Goal: Answer question/provide support: Share knowledge or assist other users

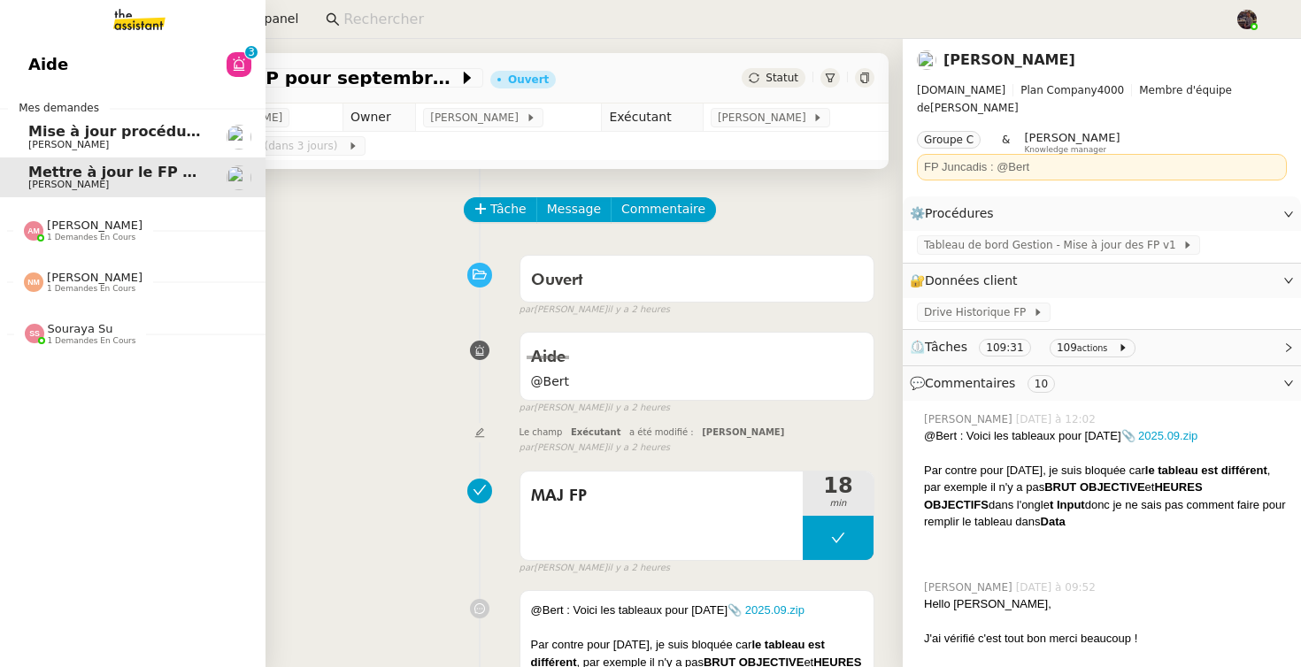
click at [128, 57] on link "Aide 0 1 2 3 4 5 6 7 8 9" at bounding box center [132, 64] width 265 height 41
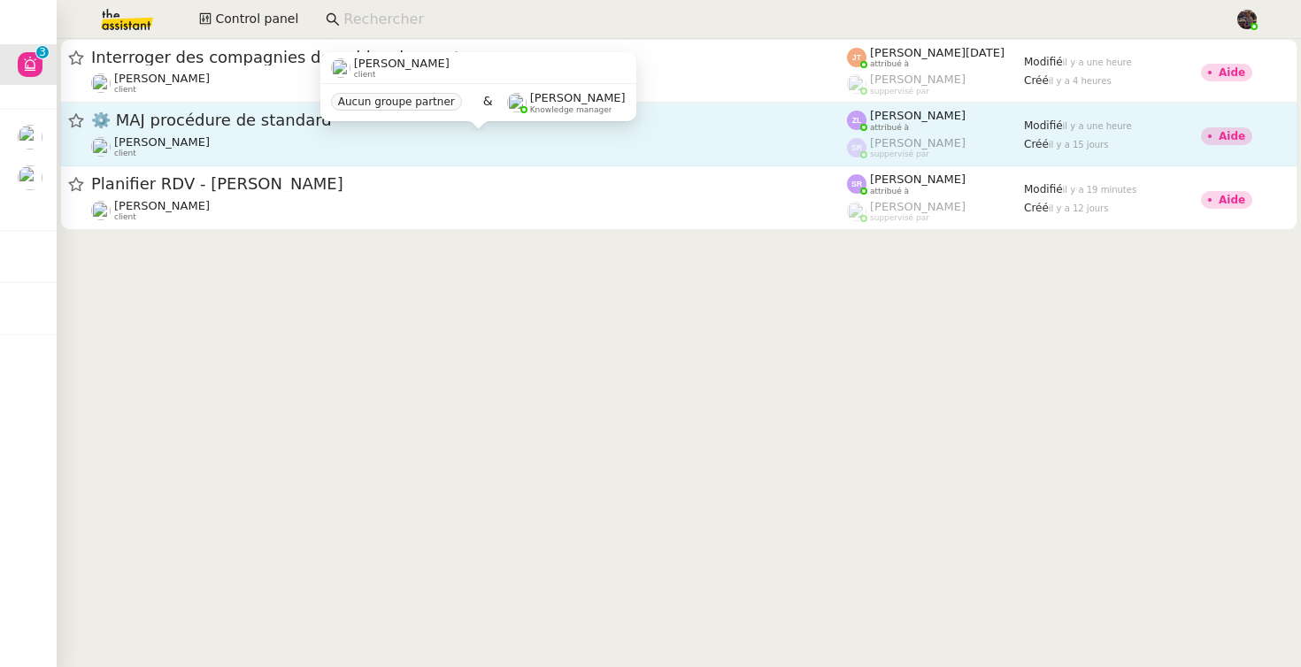
click at [167, 139] on span "[PERSON_NAME]" at bounding box center [162, 141] width 96 height 13
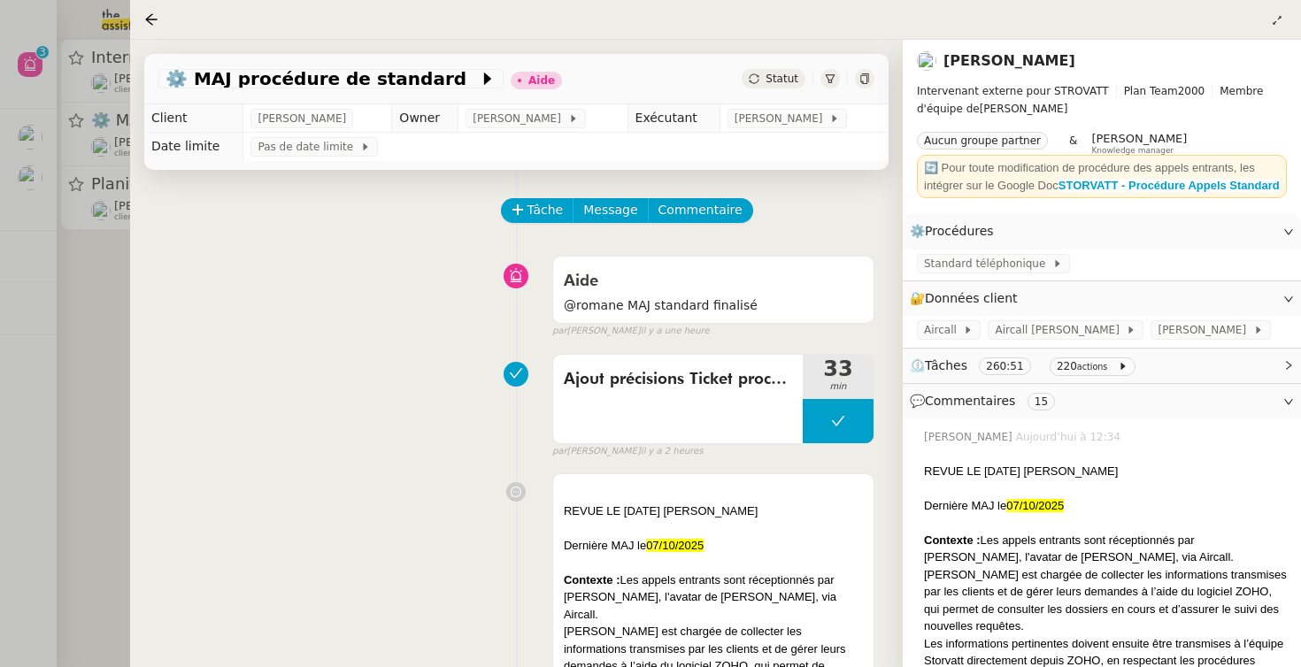
click at [85, 127] on div at bounding box center [650, 333] width 1301 height 667
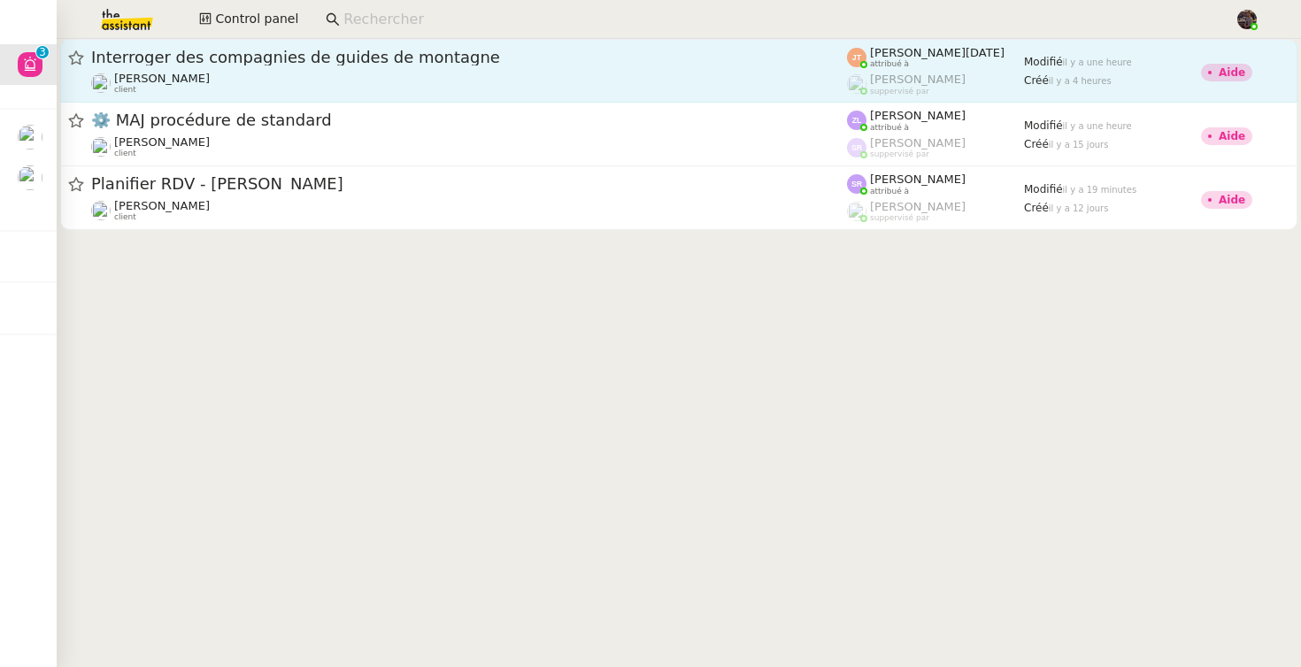
click at [224, 84] on div "Hugo Bentz client" at bounding box center [469, 83] width 756 height 23
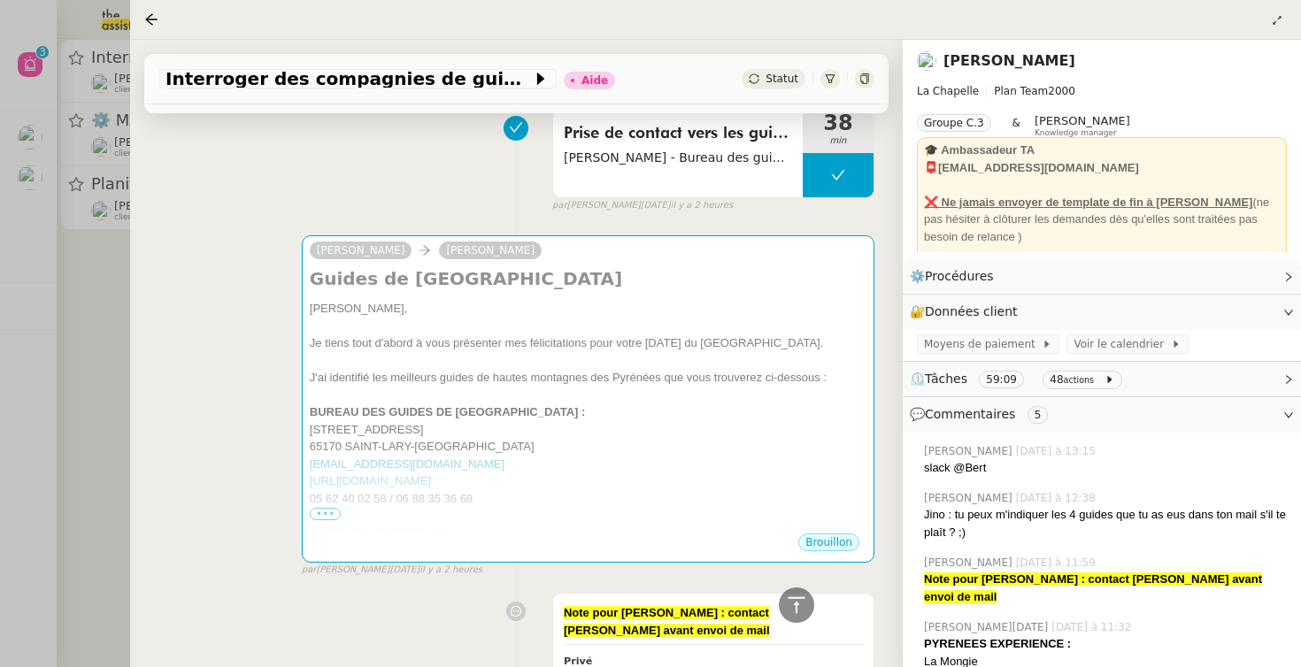
scroll to position [674, 0]
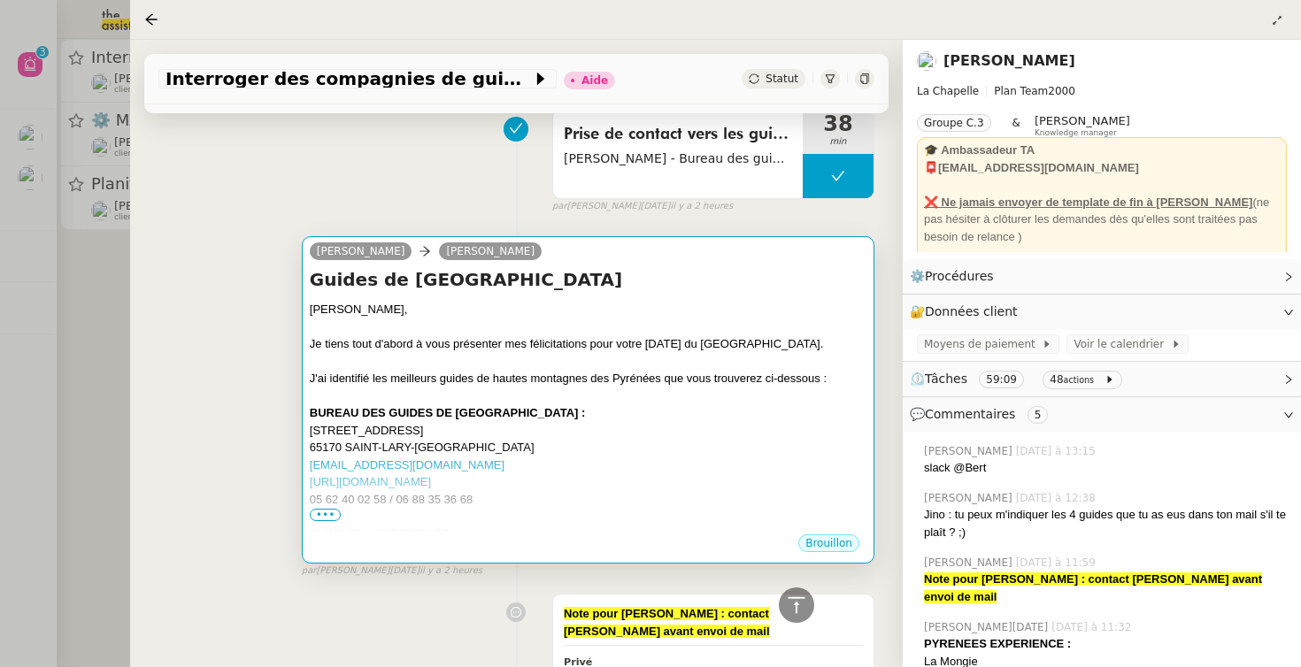
click at [331, 519] on span "•••" at bounding box center [326, 515] width 32 height 12
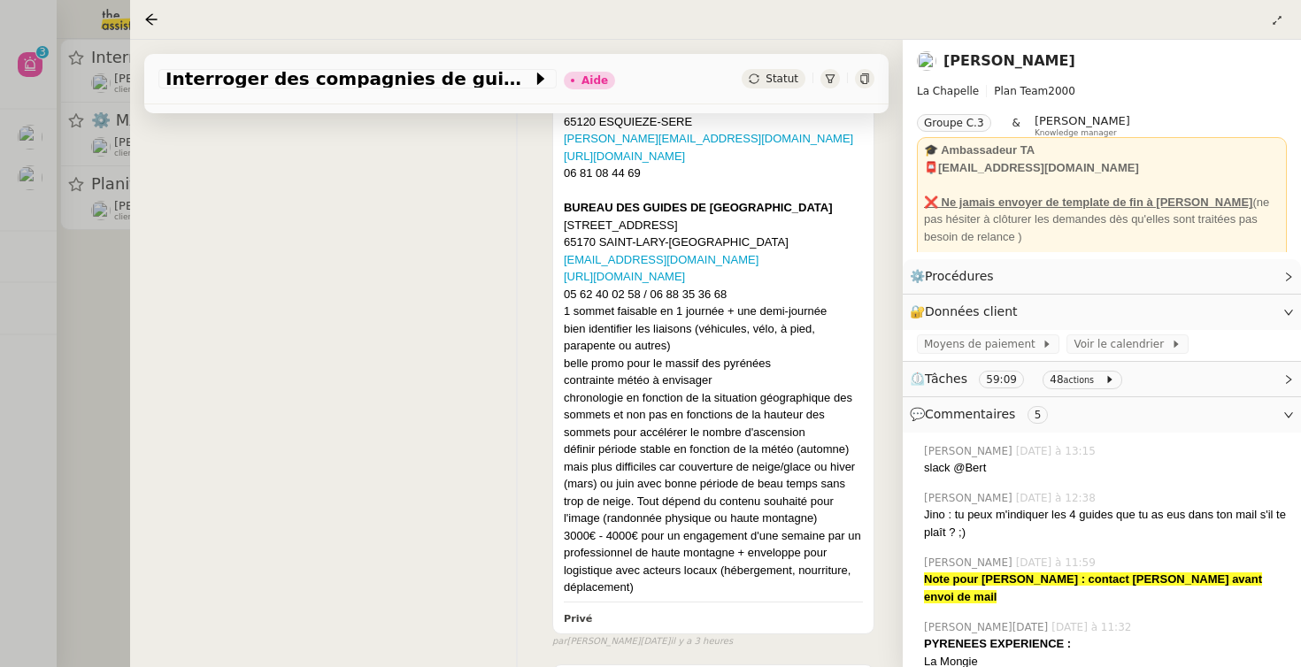
scroll to position [3941, 0]
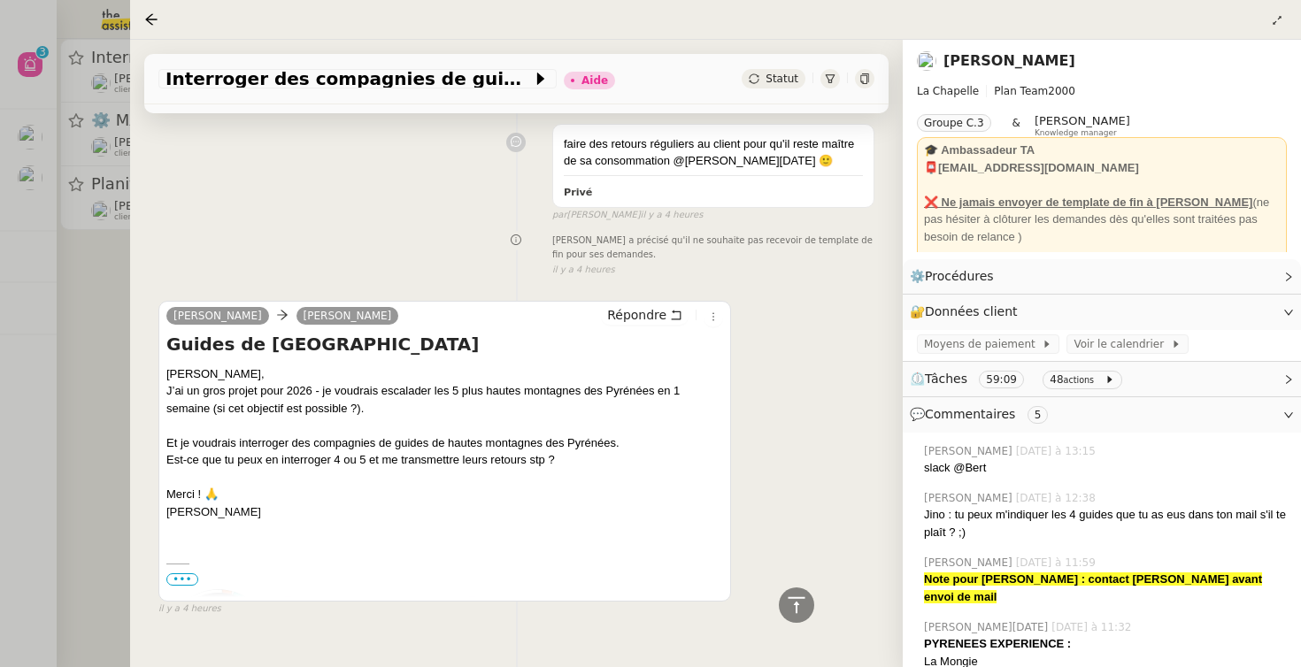
click at [176, 573] on span "•••" at bounding box center [182, 579] width 32 height 12
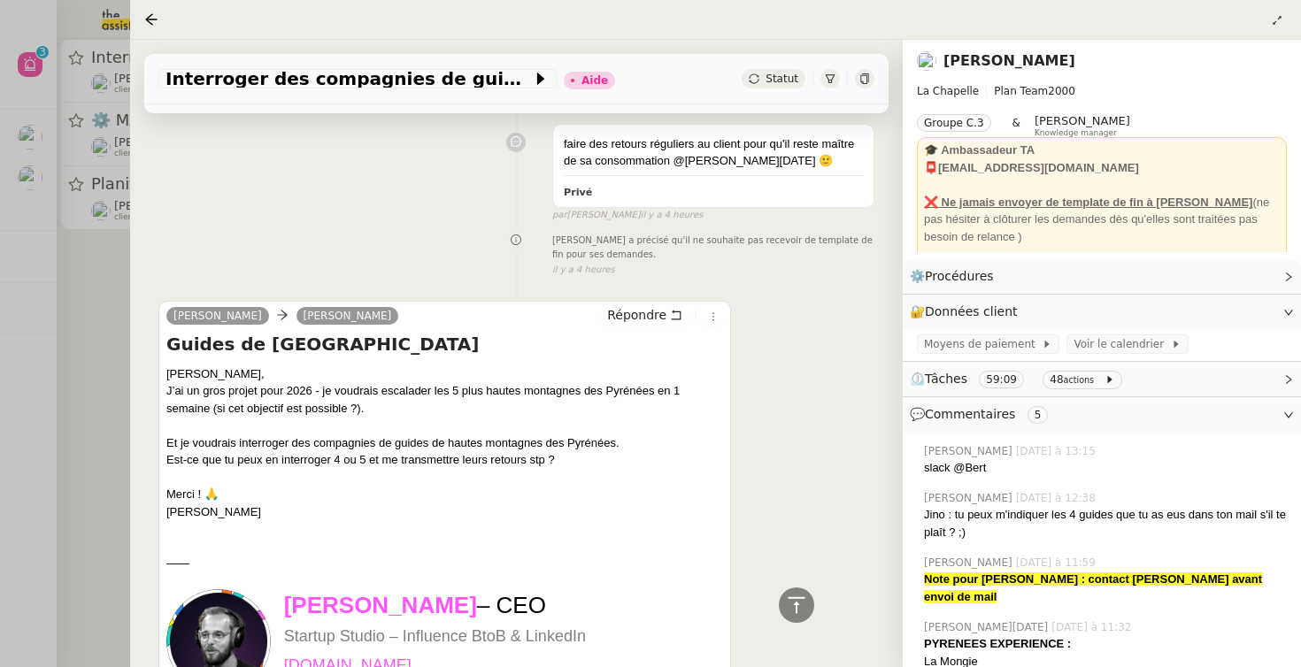
scroll to position [4290, 0]
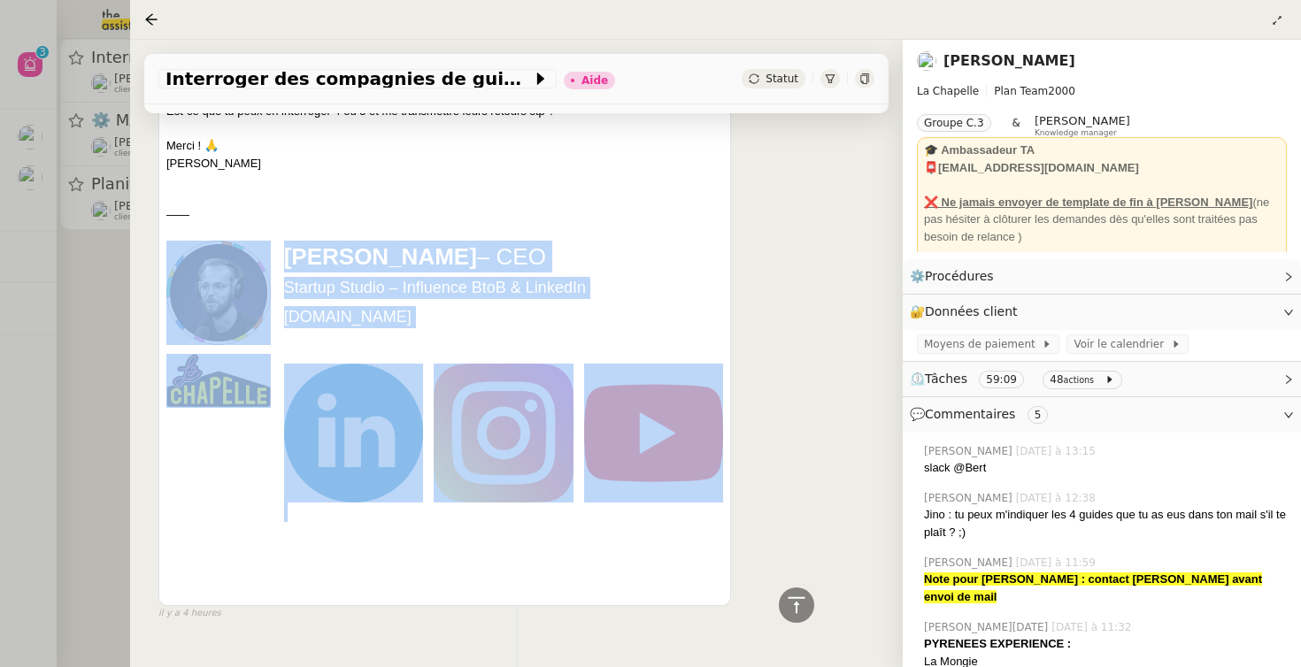
drag, startPoint x: 320, startPoint y: 503, endPoint x: 214, endPoint y: 253, distance: 271.2
click at [214, 253] on tr "Hugo Bentz – CEO Startup Studio – Influence BtoB & LinkedIn www.lachapelle.club" at bounding box center [444, 421] width 557 height 361
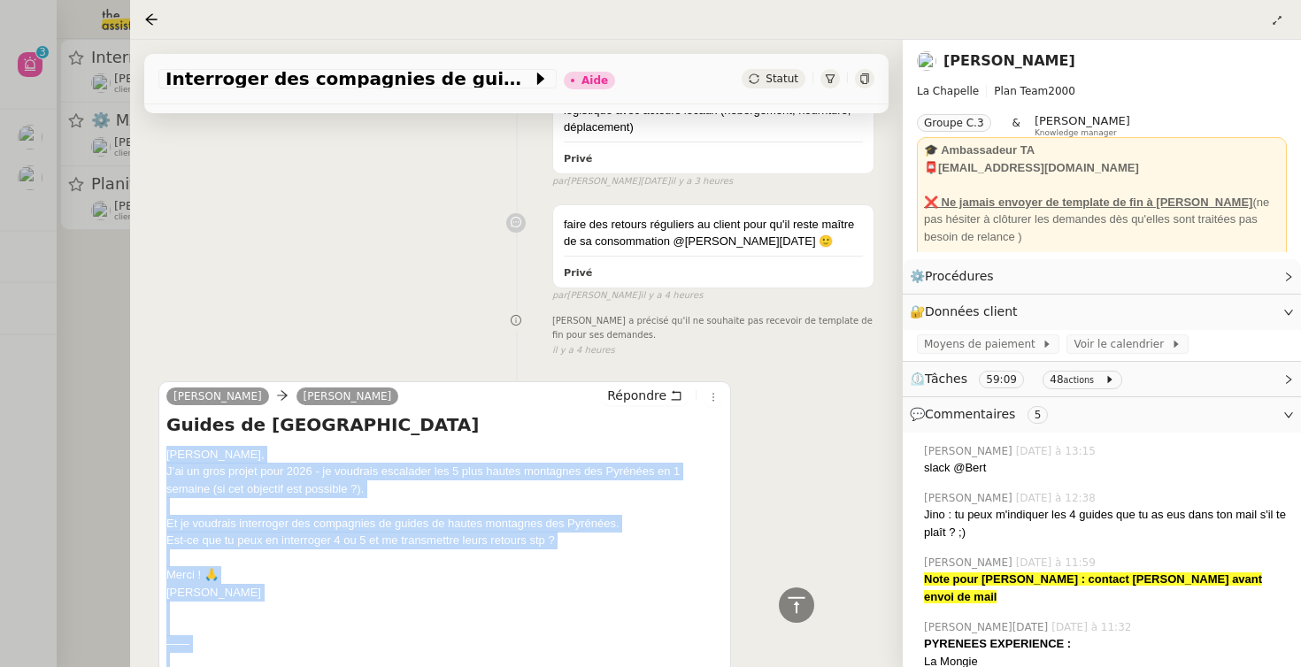
copy div "Yep Camille, J’ai un gros projet pour 2026 - je voudrais escalader les 5 plus h…"
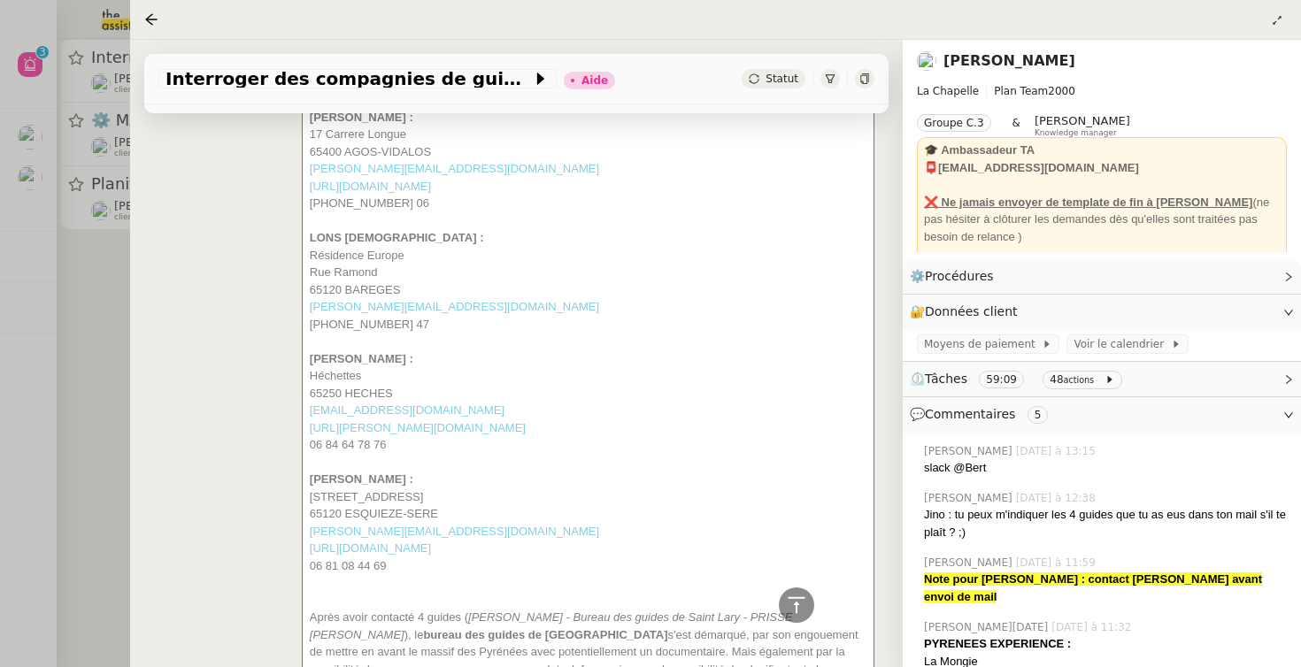
click at [642, 317] on div "[PHONE_NUMBER] 47" at bounding box center [588, 325] width 557 height 18
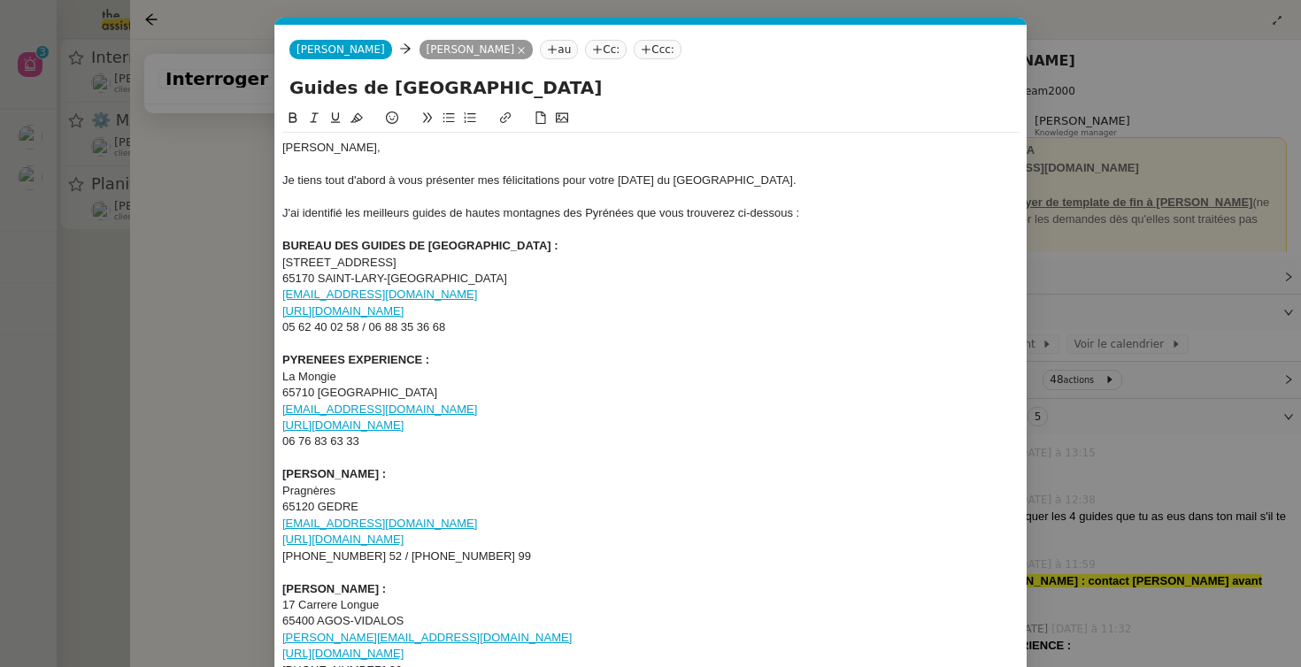
scroll to position [0, 37]
click at [545, 218] on div "J'ai identifié les meilleurs guides de hautes montagnes des Pyrénées que vous t…" at bounding box center [650, 213] width 737 height 16
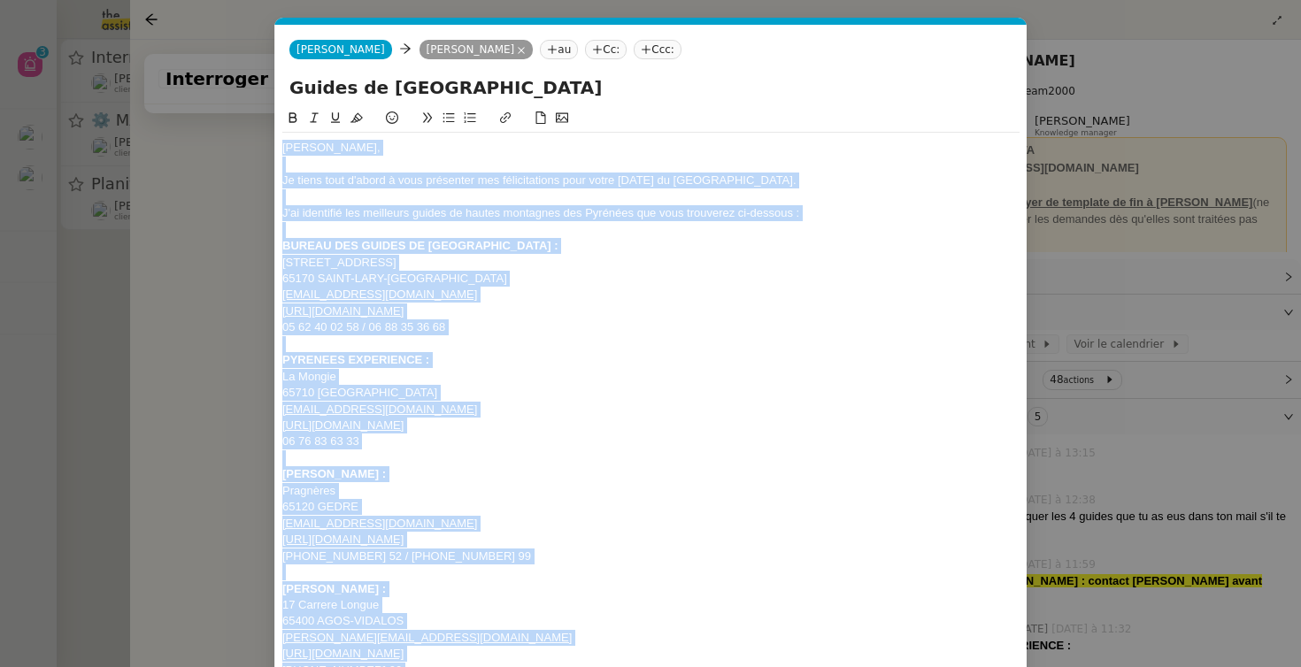
copy div "Hugo, Je tiens tout d'abord à vous présenter mes félicitations pour votre ascen…"
click at [707, 467] on div "[PERSON_NAME] :" at bounding box center [650, 474] width 737 height 16
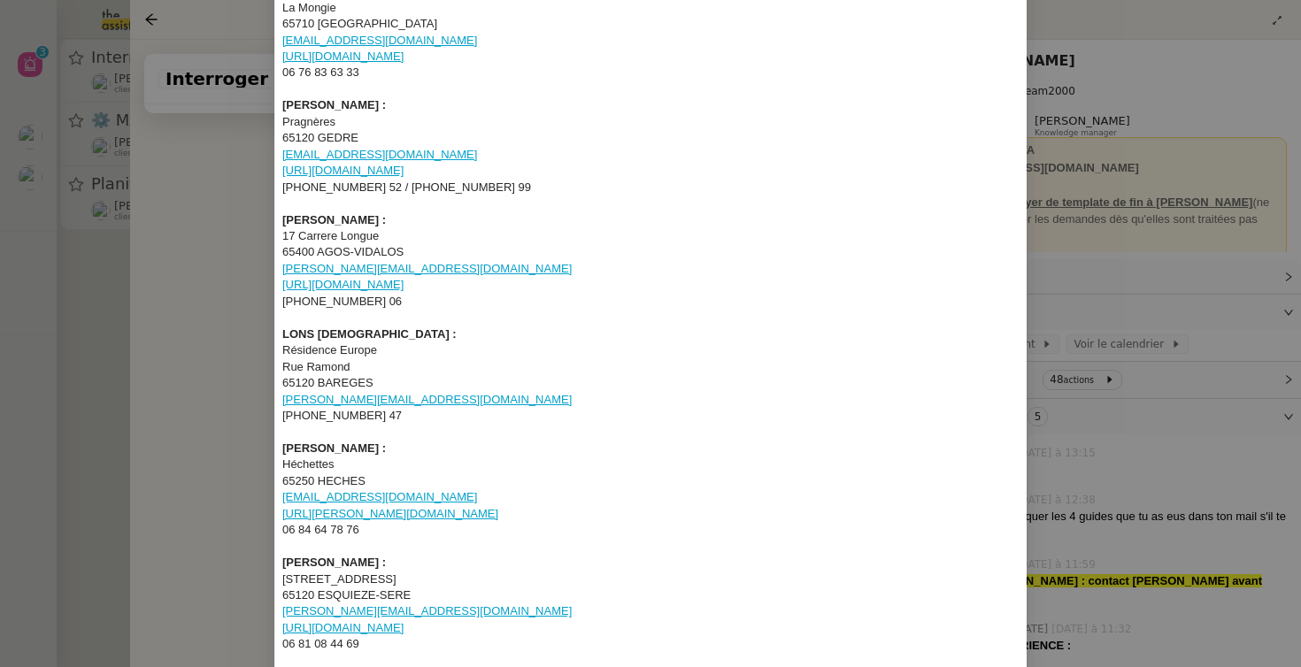
scroll to position [0, 0]
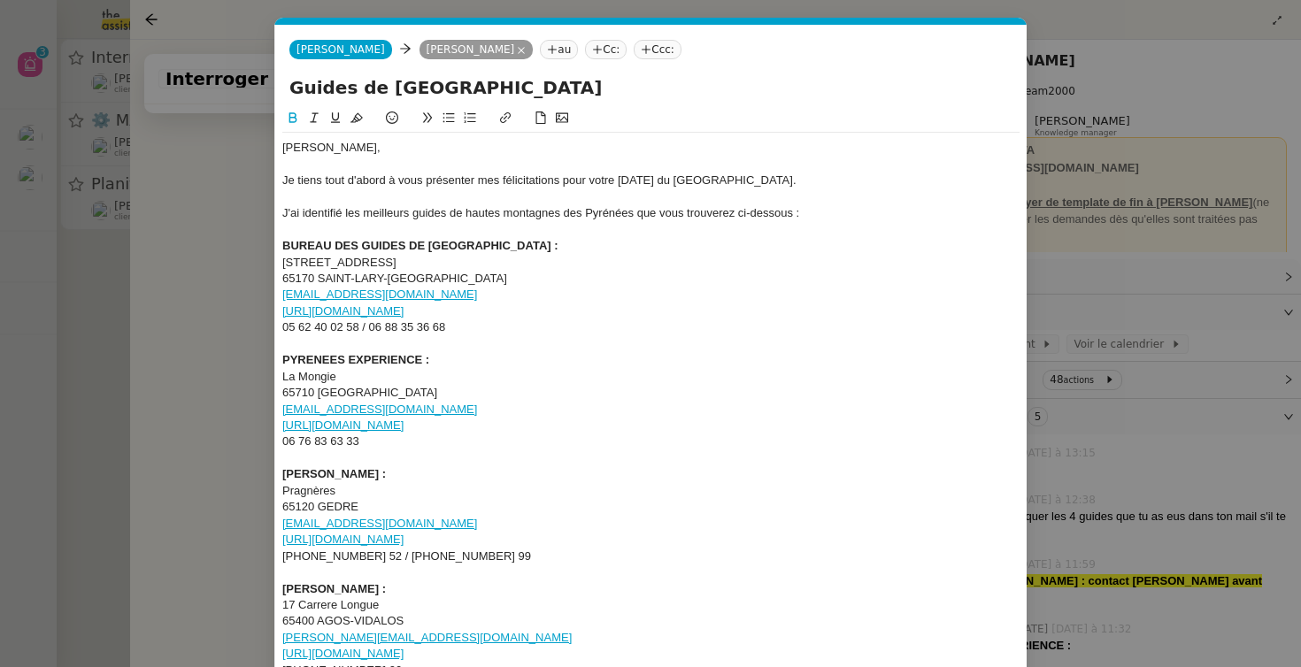
click at [238, 275] on nz-modal-container "Service TA - VOYAGE - PROPOSITION GLOBALE A utiliser dans le cadre de propositi…" at bounding box center [650, 333] width 1301 height 667
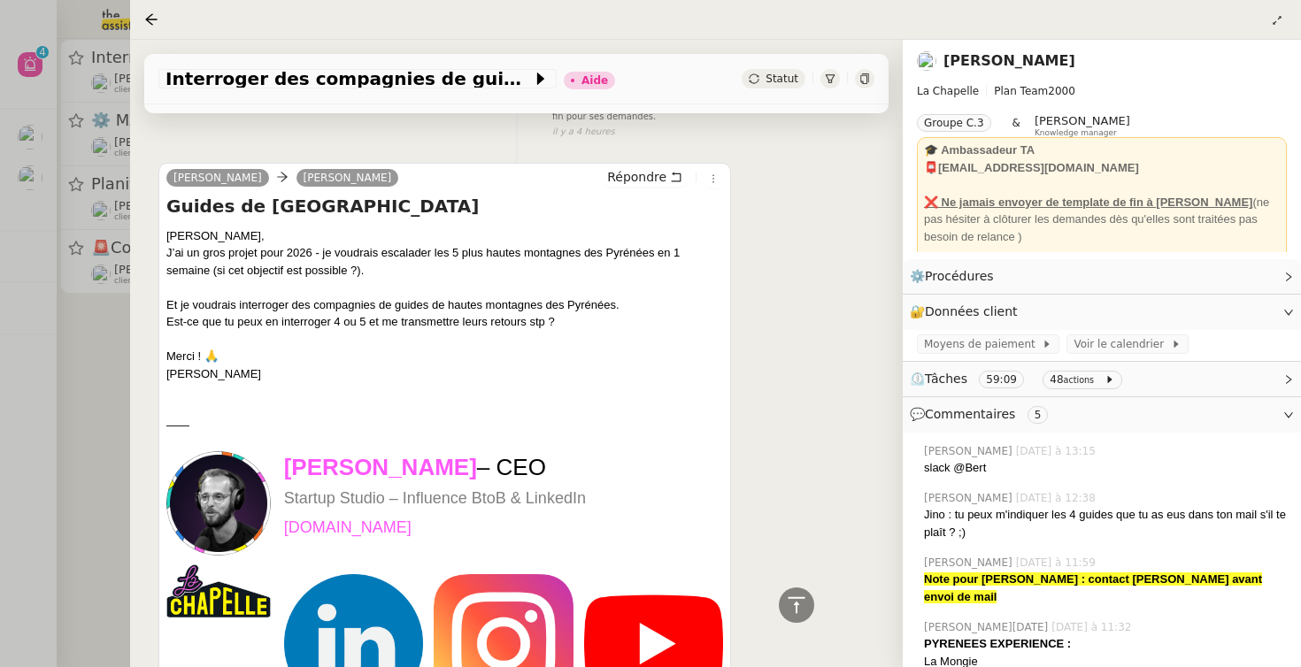
scroll to position [4080, 0]
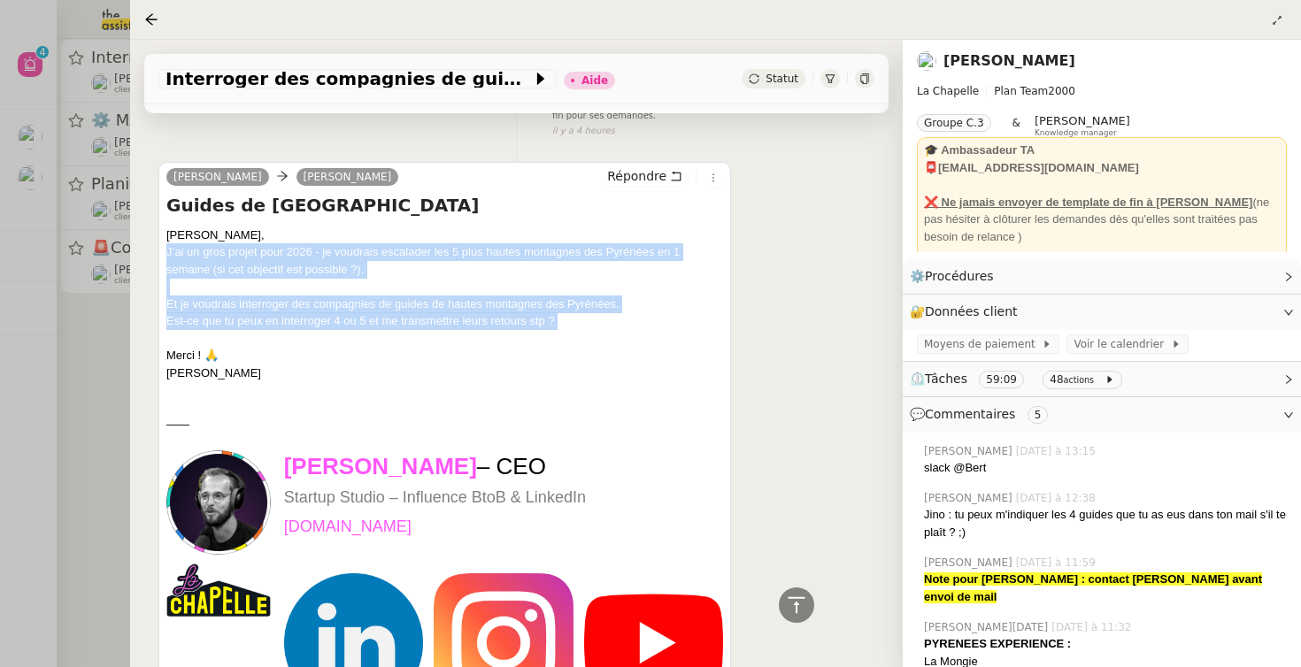
drag, startPoint x: 396, startPoint y: 236, endPoint x: 386, endPoint y: 311, distance: 75.1
click at [386, 311] on div "Yep Camille, J’ai un gros projet pour 2026 - je voudrais escalader les 5 plus h…" at bounding box center [444, 305] width 557 height 156
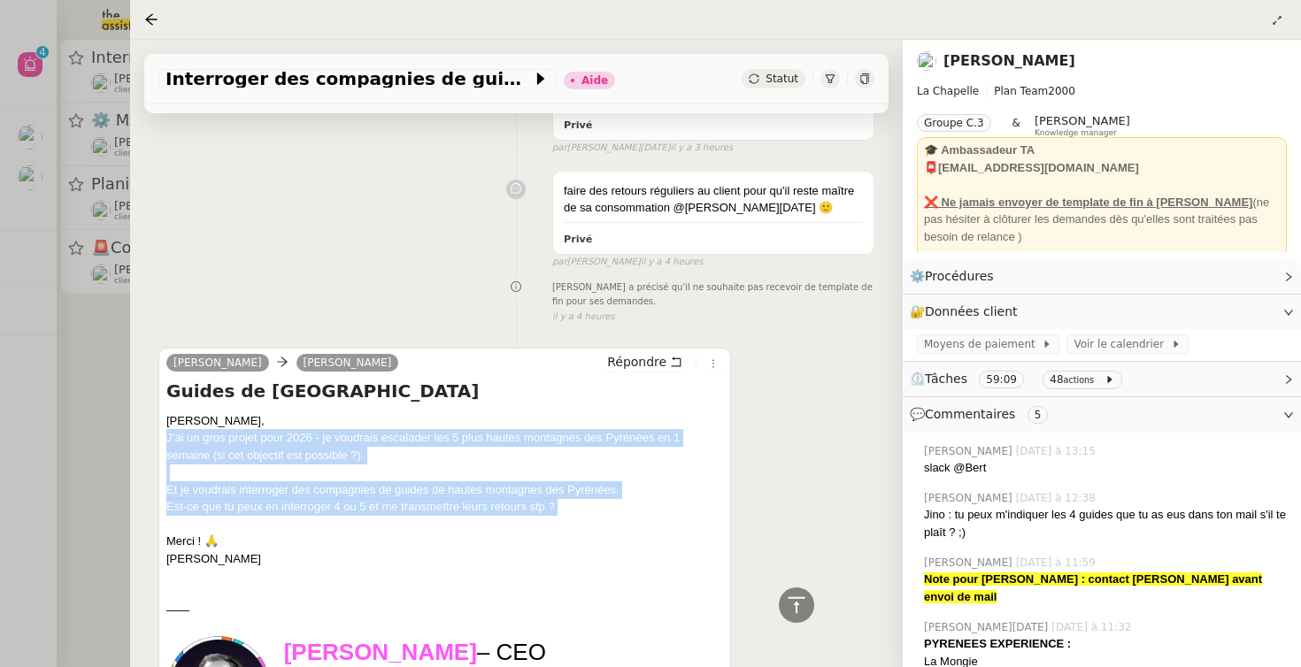
scroll to position [4290, 0]
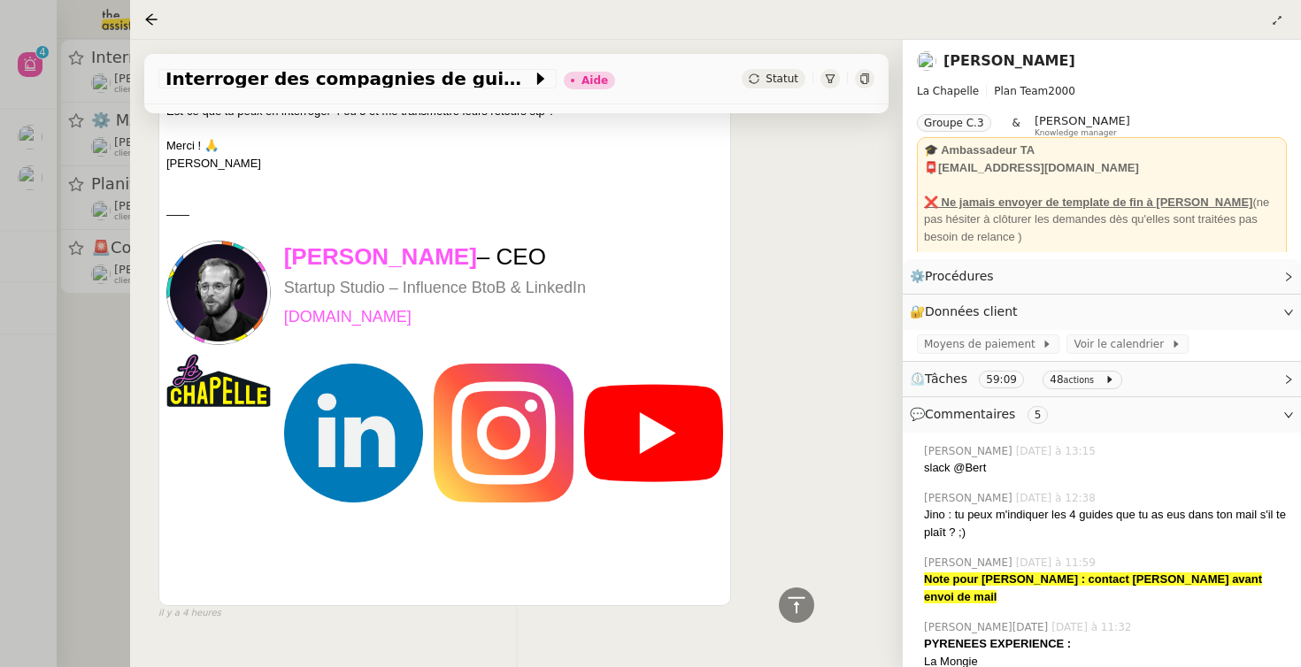
click at [170, 513] on td at bounding box center [225, 421] width 118 height 361
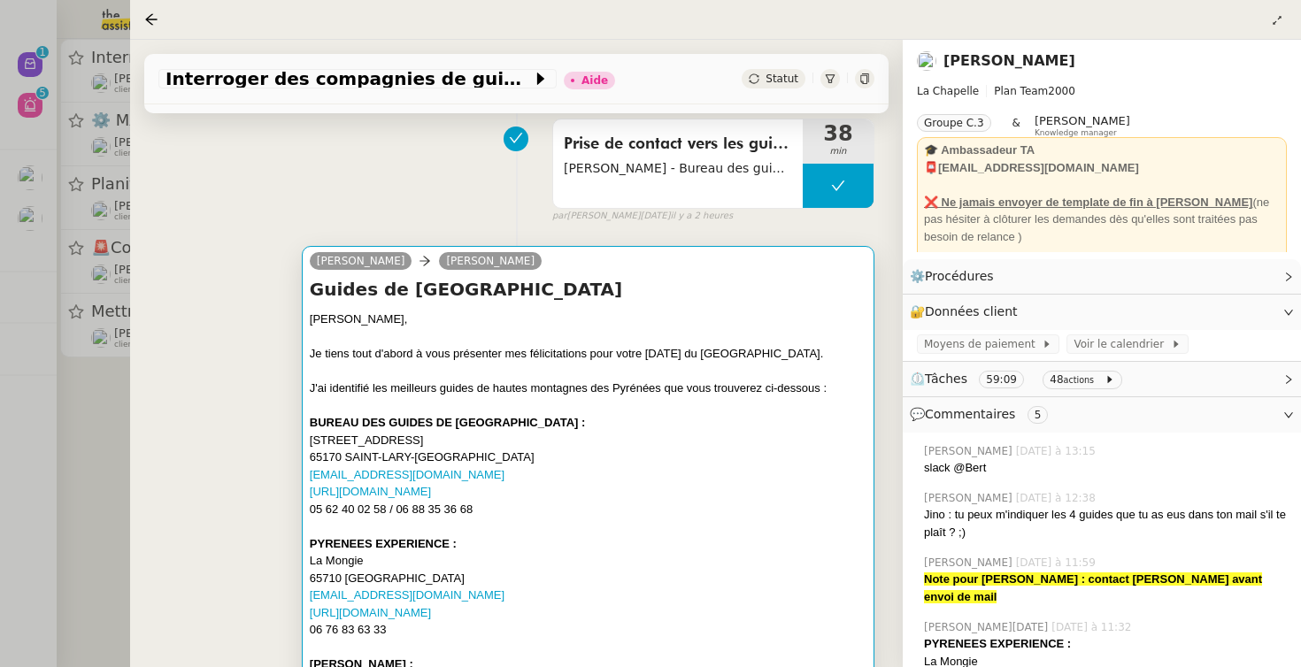
scroll to position [1251, 0]
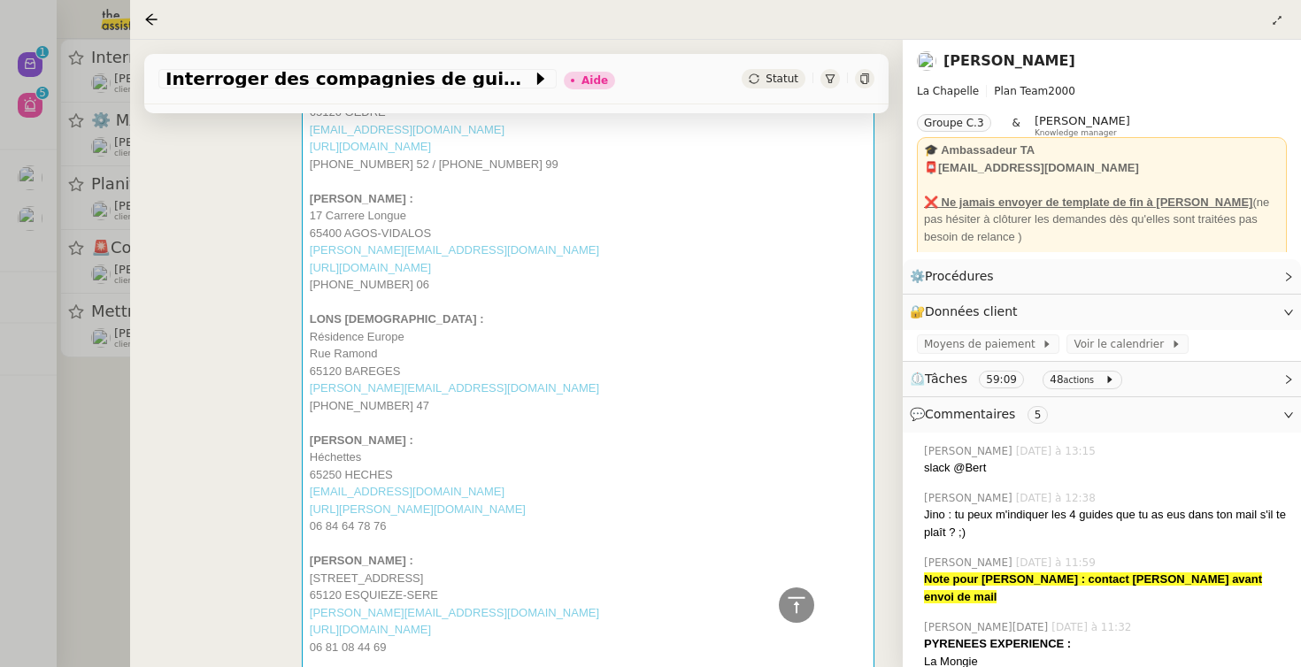
click at [115, 422] on div at bounding box center [650, 333] width 1301 height 667
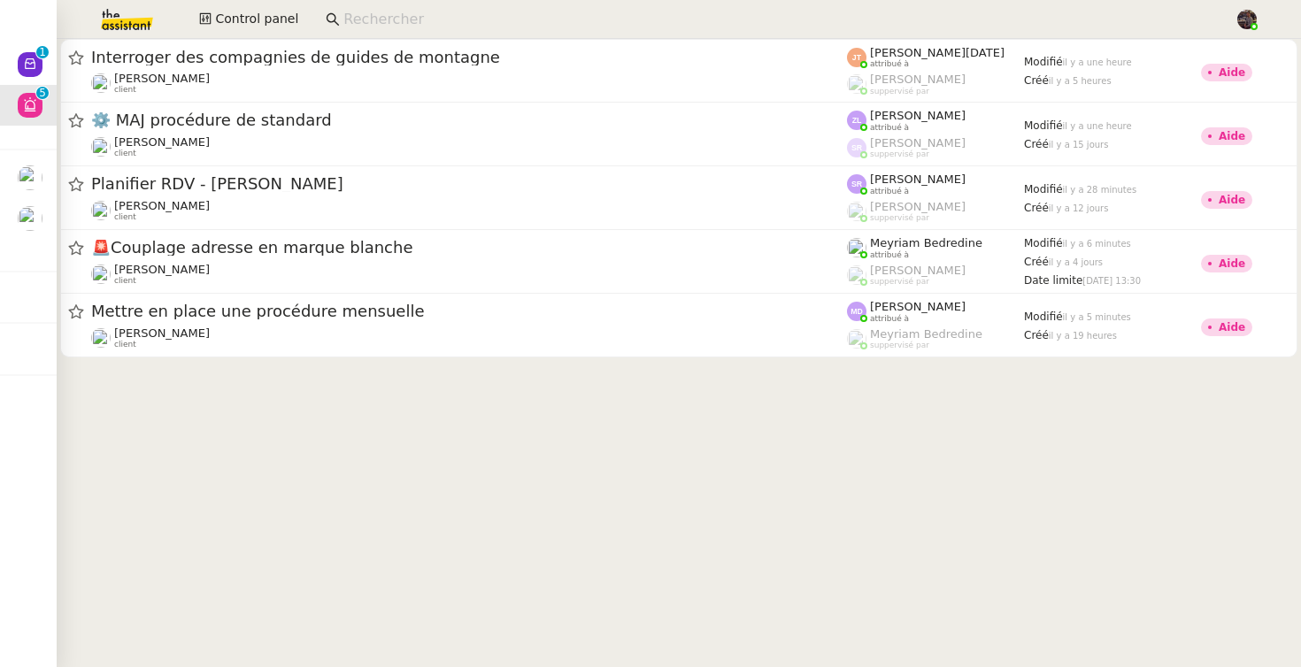
click at [115, 422] on cdk-virtual-scroll-viewport "Interroger des compagnies de guides de montagne Hugo Bentz client Jean-Noël De …" at bounding box center [679, 353] width 1244 height 628
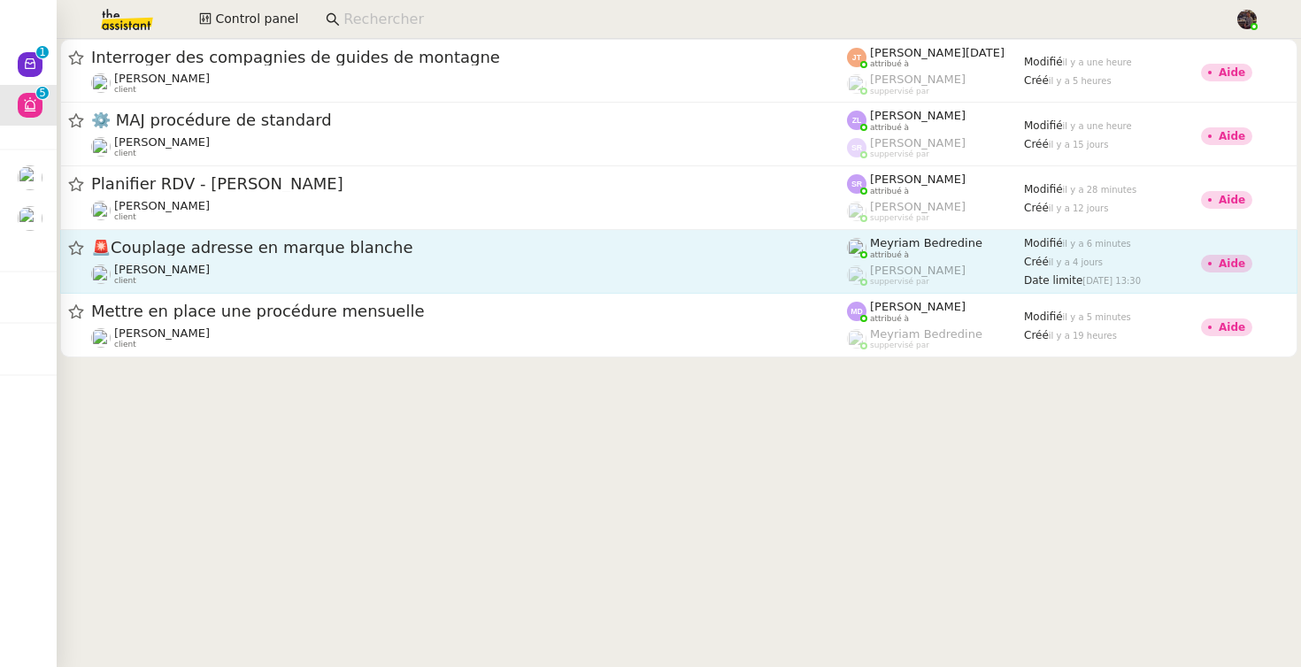
click at [207, 255] on span "🚨 Couplage adresse en marque blanche" at bounding box center [469, 248] width 756 height 16
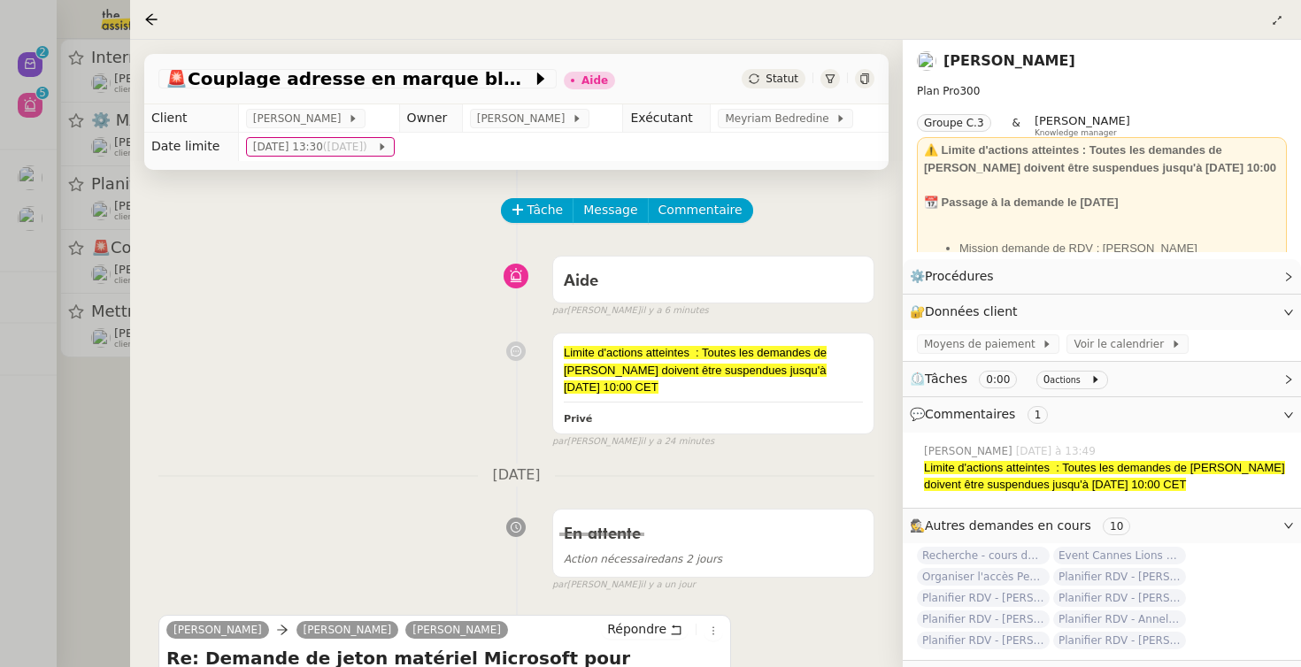
click at [53, 427] on div at bounding box center [650, 333] width 1301 height 667
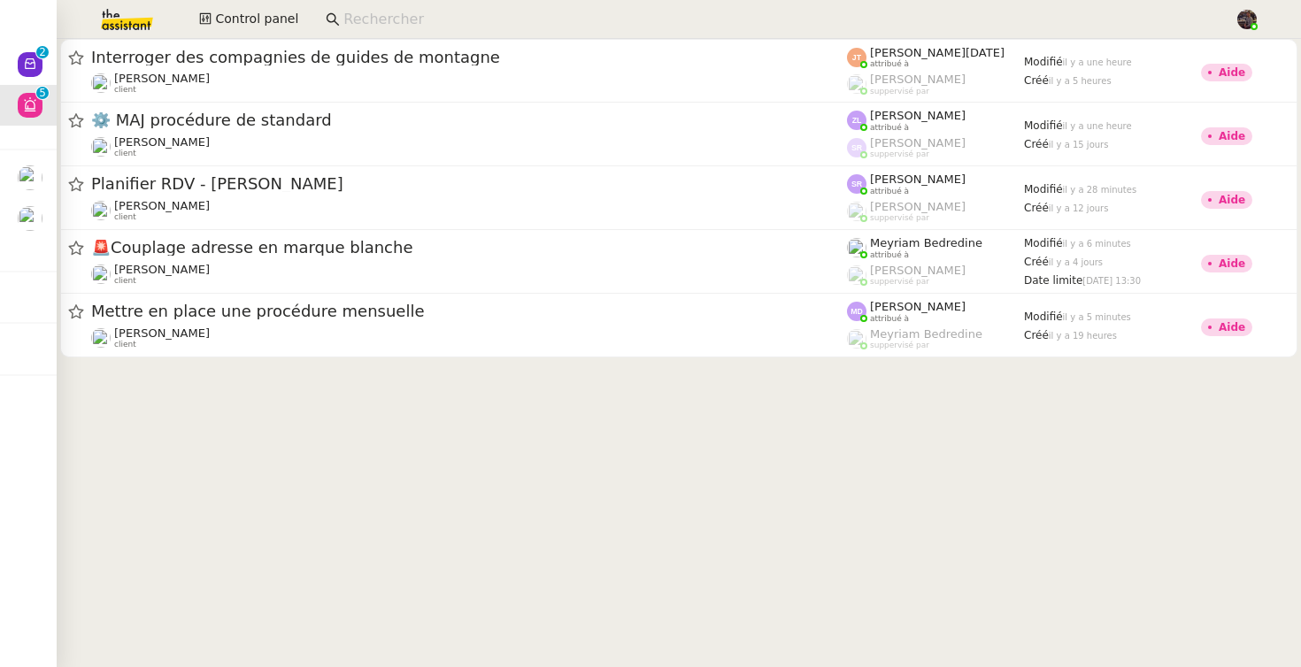
click at [320, 428] on cdk-virtual-scroll-viewport "Interroger des compagnies de guides de montagne Hugo Bentz client Jean-Noël De …" at bounding box center [679, 353] width 1244 height 628
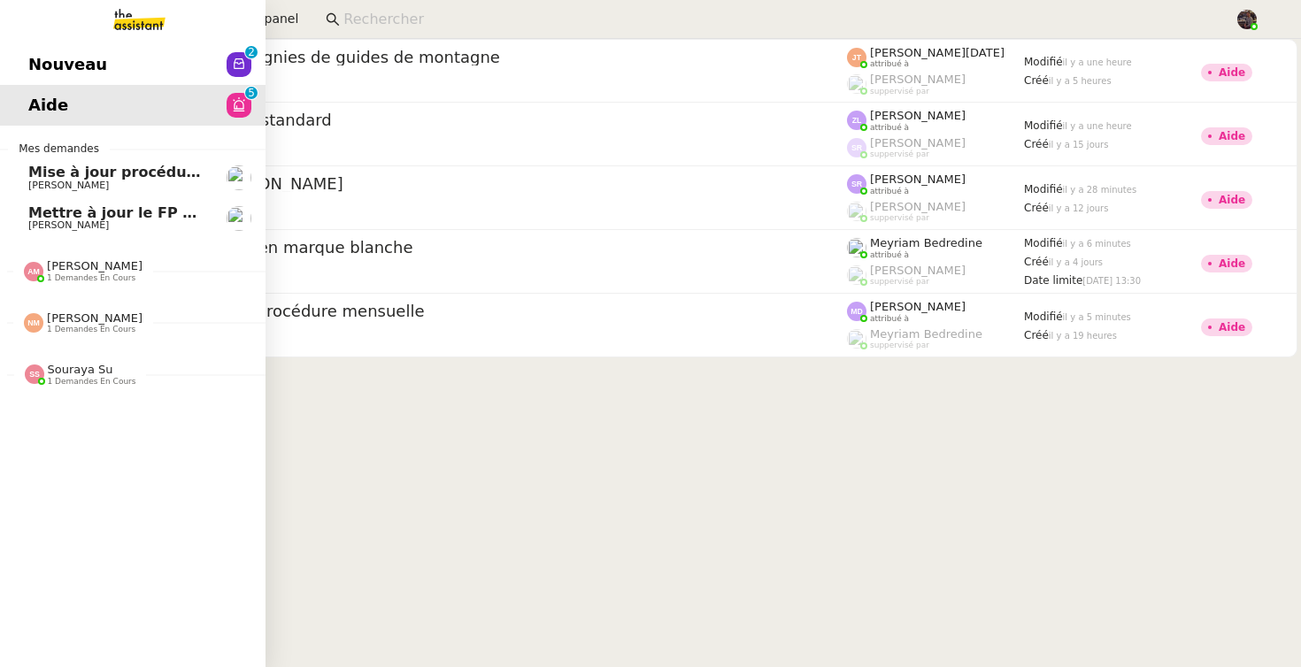
click at [88, 205] on span "Mettre à jour le FP pour septembre 2025" at bounding box center [191, 212] width 326 height 17
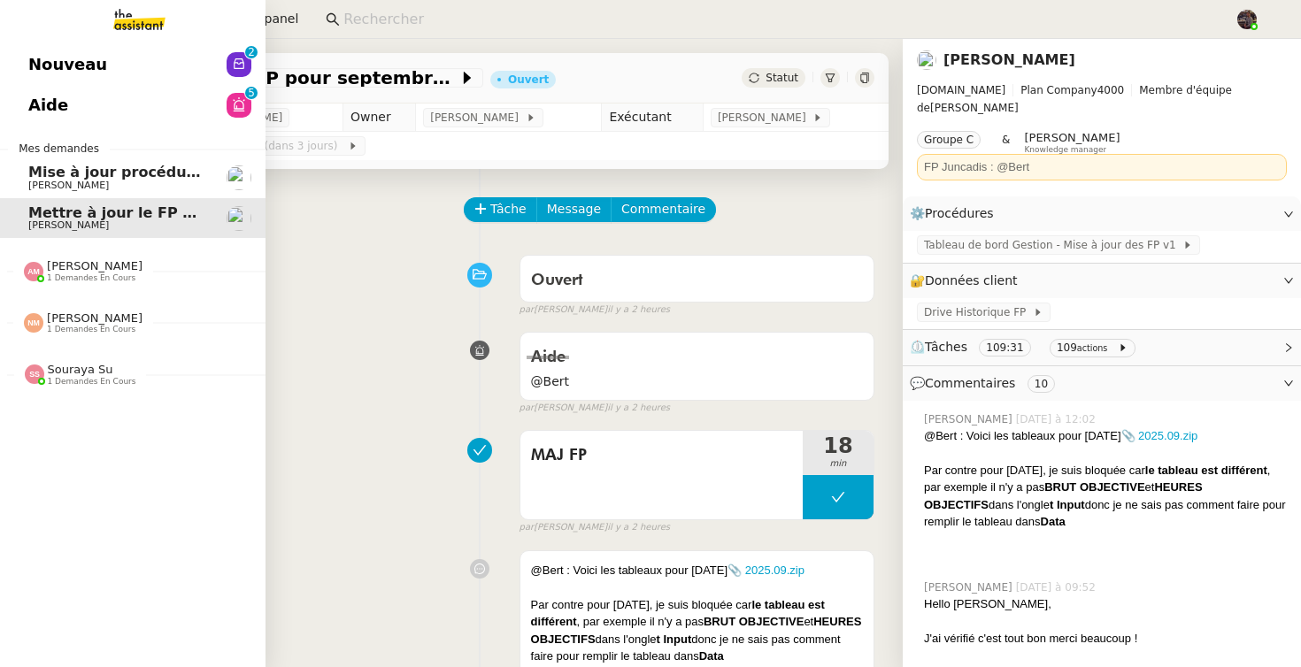
click at [73, 273] on span "[PERSON_NAME]" at bounding box center [95, 265] width 96 height 13
click at [95, 347] on span "Nicolas Morin 1 demandes en cours" at bounding box center [139, 355] width 265 height 37
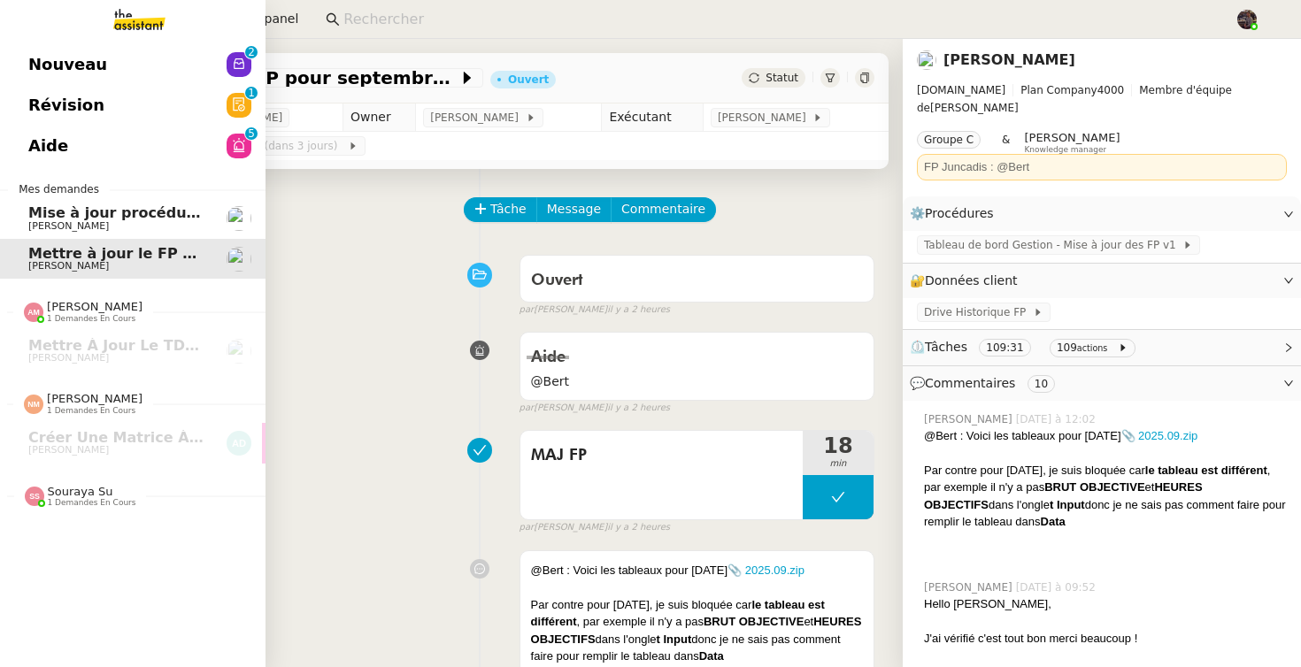
click at [136, 64] on link "Nouveau 0 1 2 3 4 5 6 7 8 9" at bounding box center [132, 64] width 265 height 41
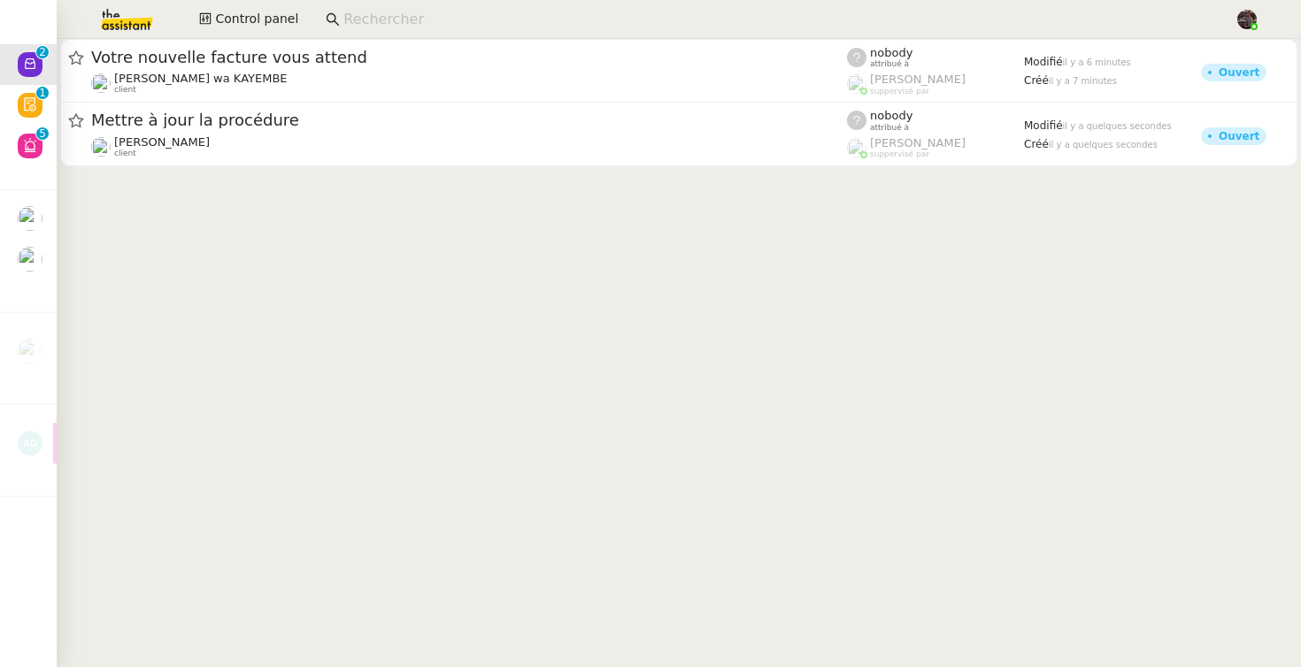
click at [320, 349] on cdk-virtual-scroll-viewport "Votre nouvelle facture vous attend Naomi OMEONGA wa KAYEMBE client nobody attri…" at bounding box center [679, 353] width 1244 height 628
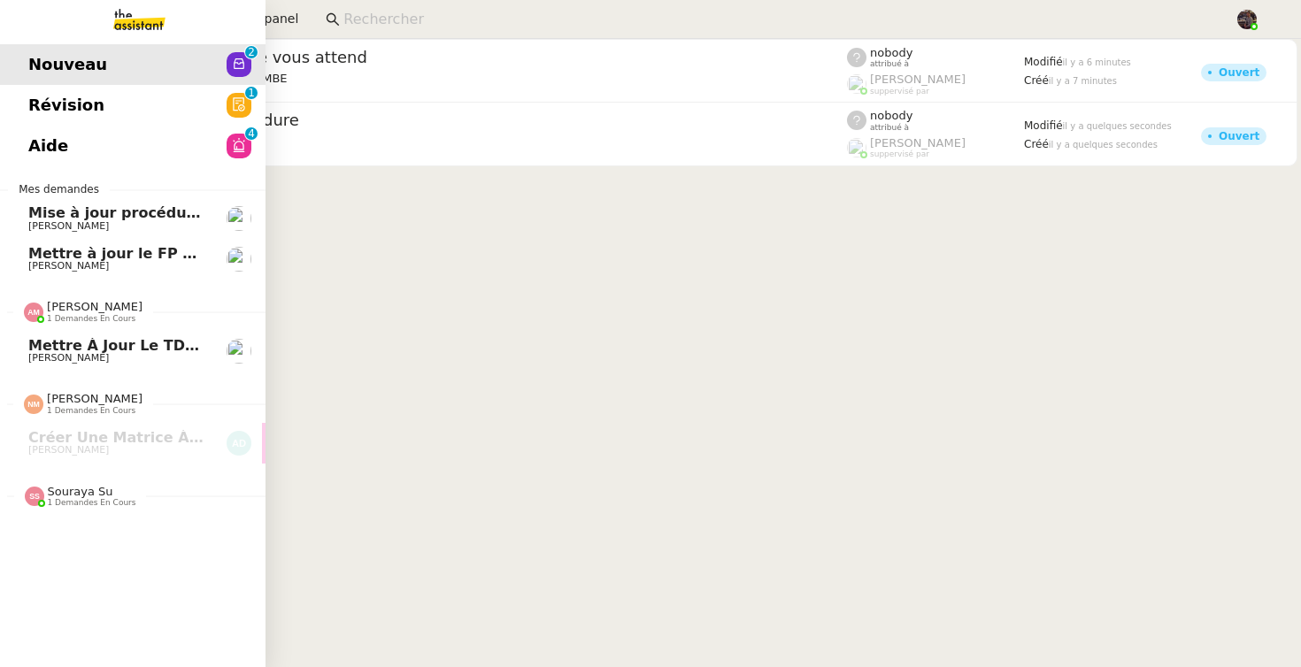
click at [126, 358] on span "[PERSON_NAME]" at bounding box center [117, 358] width 179 height 11
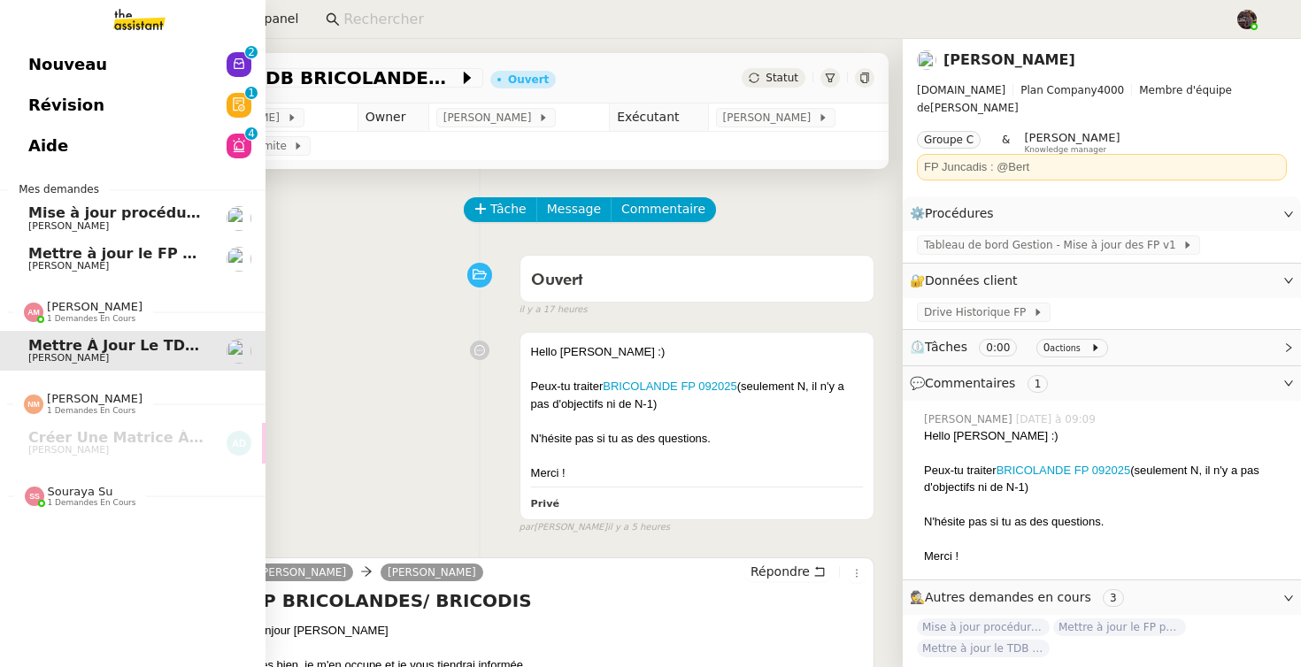
click at [112, 220] on div "Mise à jour procédure traitement FP Alison Picard-Boix" at bounding box center [117, 218] width 179 height 27
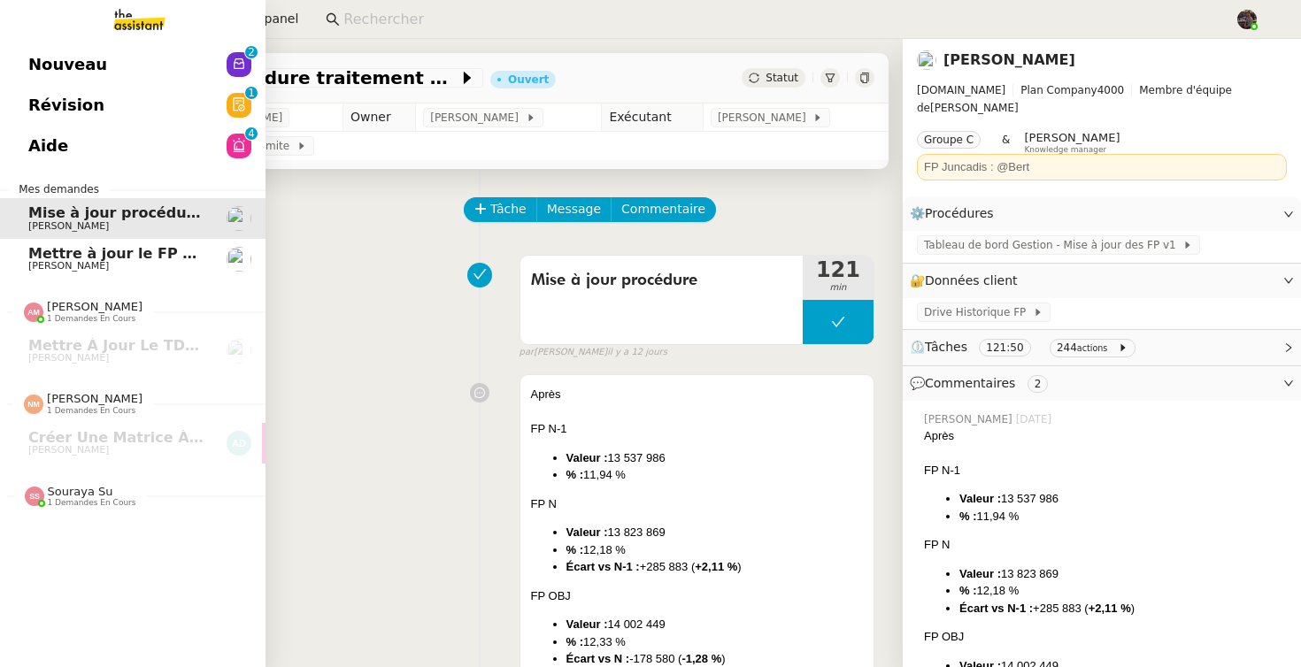
click at [108, 264] on span "[PERSON_NAME]" at bounding box center [68, 266] width 81 height 12
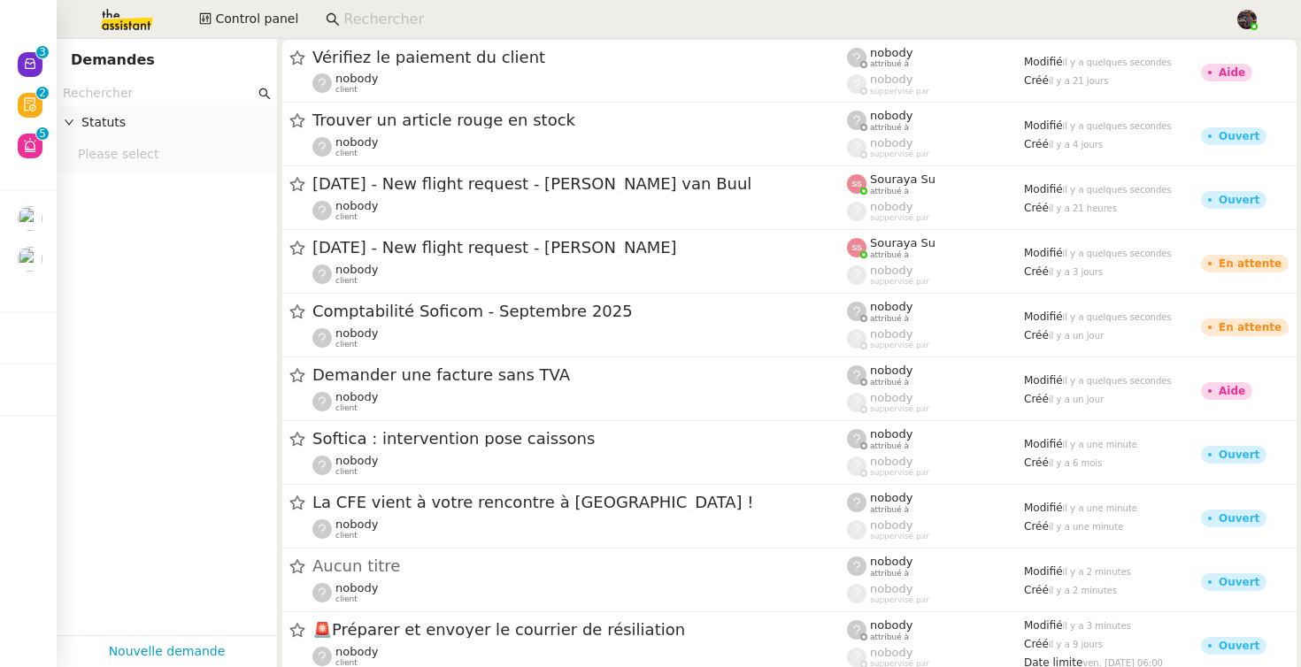
click at [58, 142] on div "Please select" at bounding box center [167, 157] width 220 height 33
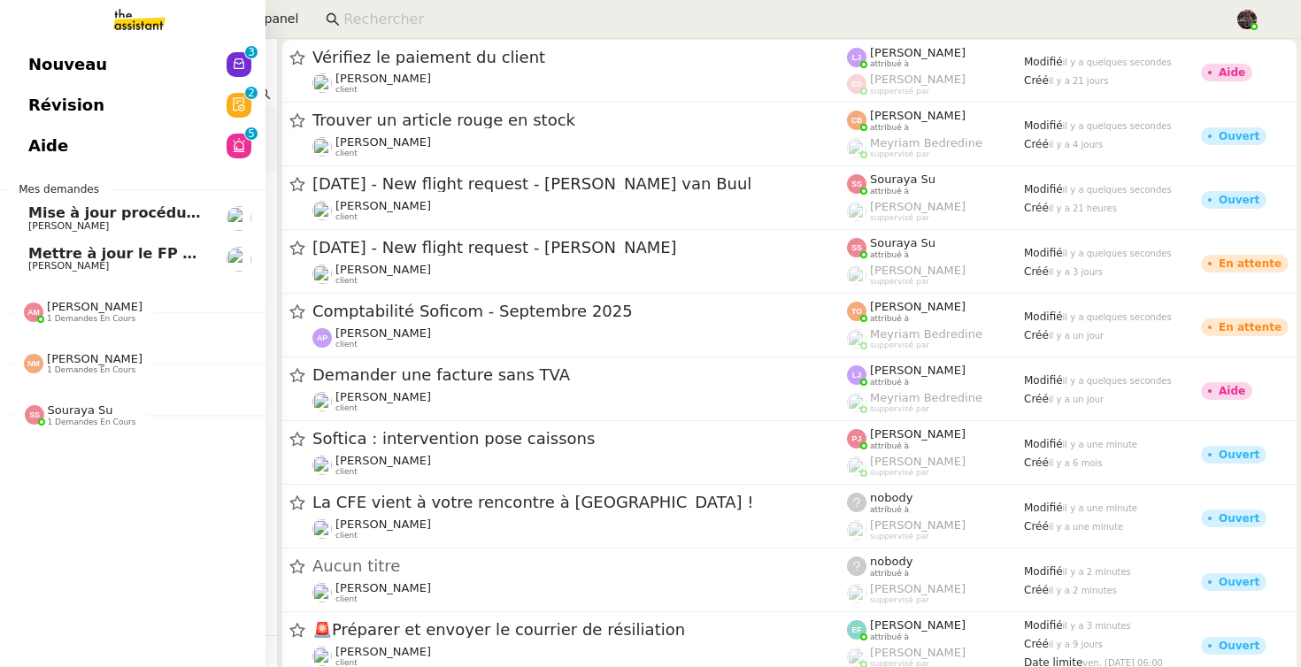
click at [46, 142] on link "Aide 0 1 2 3 4 5 6 7 8 9" at bounding box center [132, 146] width 265 height 41
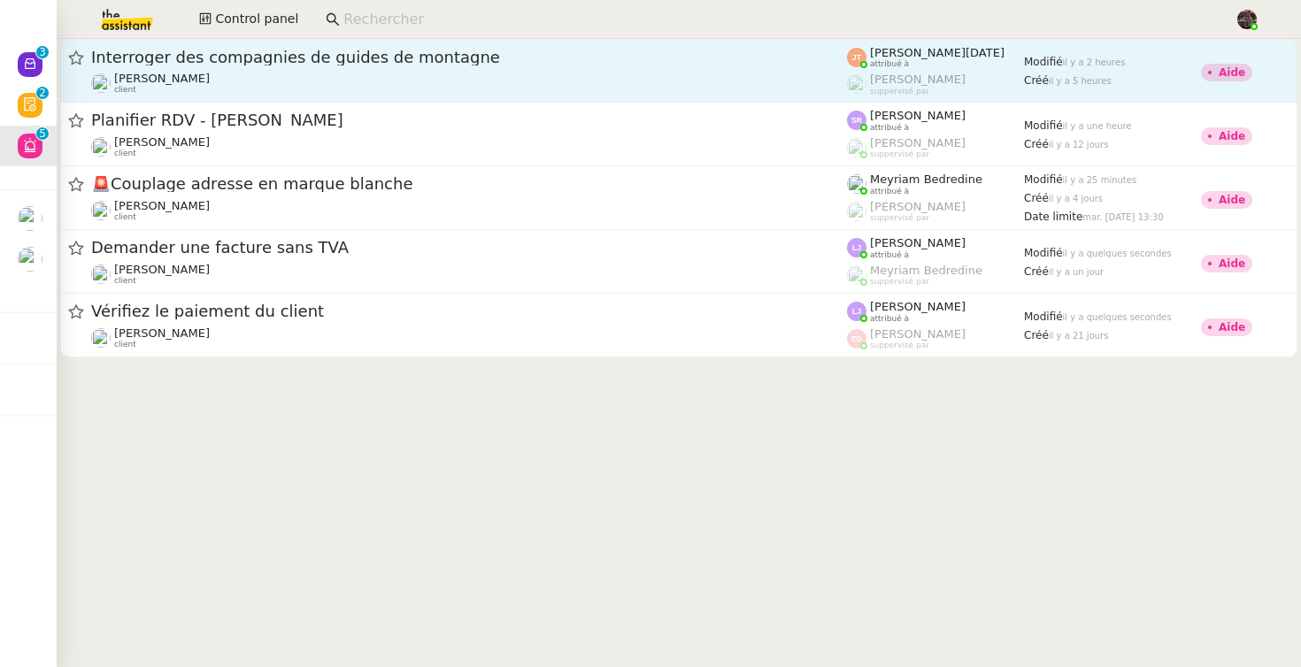
click at [389, 60] on span "Interroger des compagnies de guides de montagne" at bounding box center [469, 58] width 756 height 16
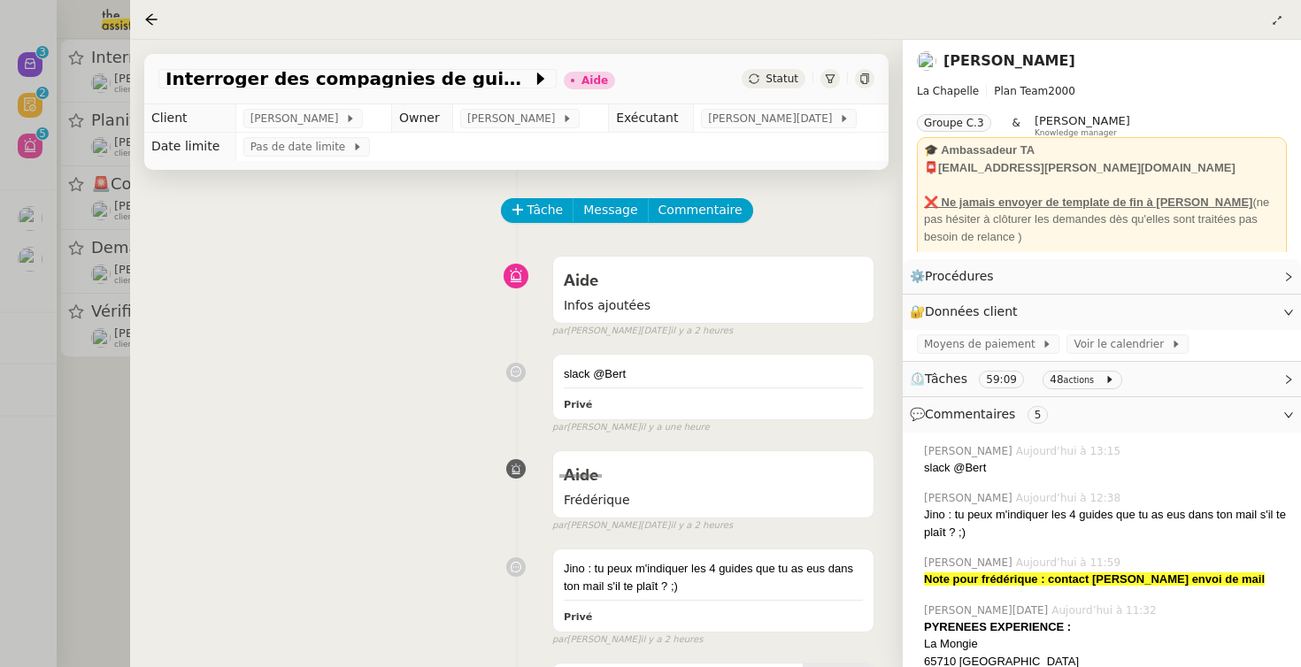
click at [104, 294] on div at bounding box center [650, 333] width 1301 height 667
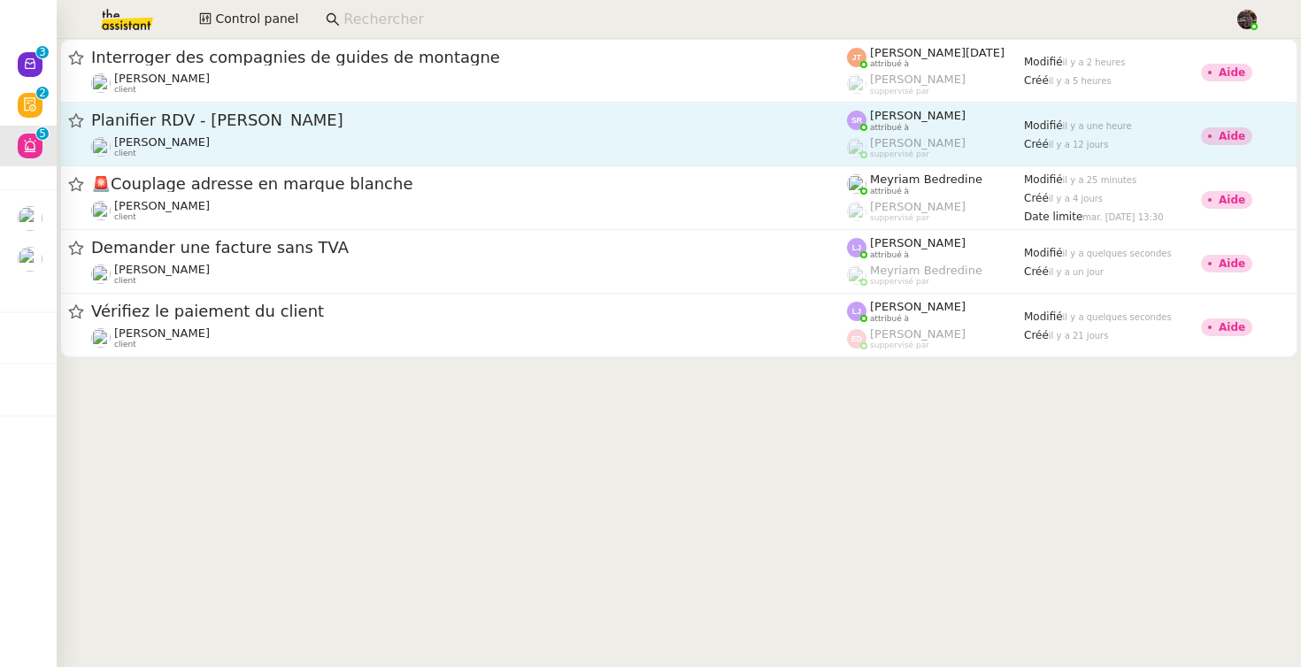
click at [178, 133] on div "Planifier RDV - [PERSON_NAME] [PERSON_NAME] client" at bounding box center [469, 134] width 756 height 49
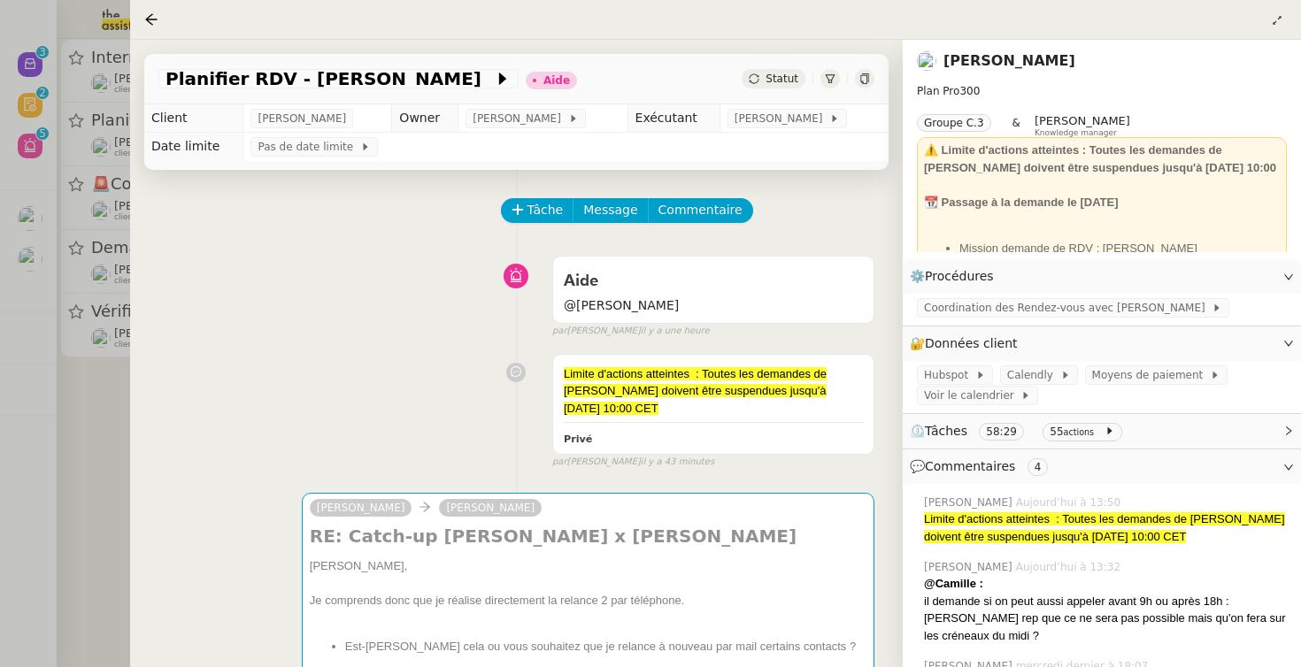
click at [59, 419] on div at bounding box center [650, 333] width 1301 height 667
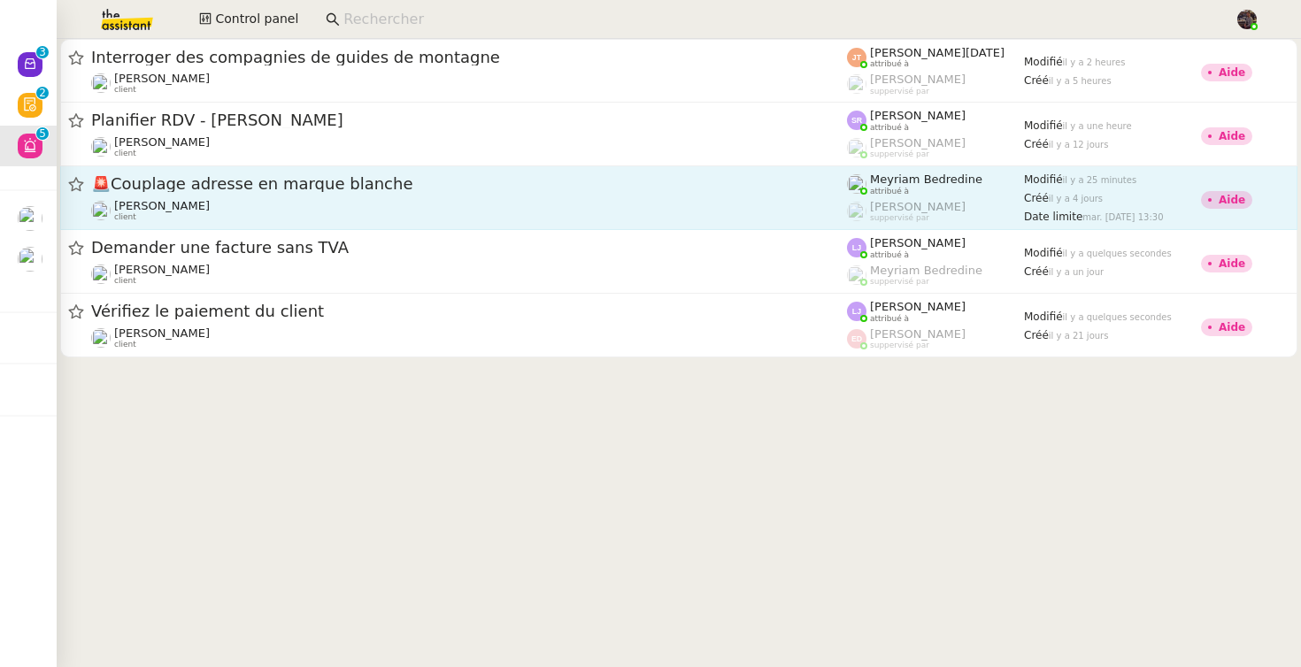
click at [181, 202] on span "[PERSON_NAME]" at bounding box center [162, 205] width 96 height 13
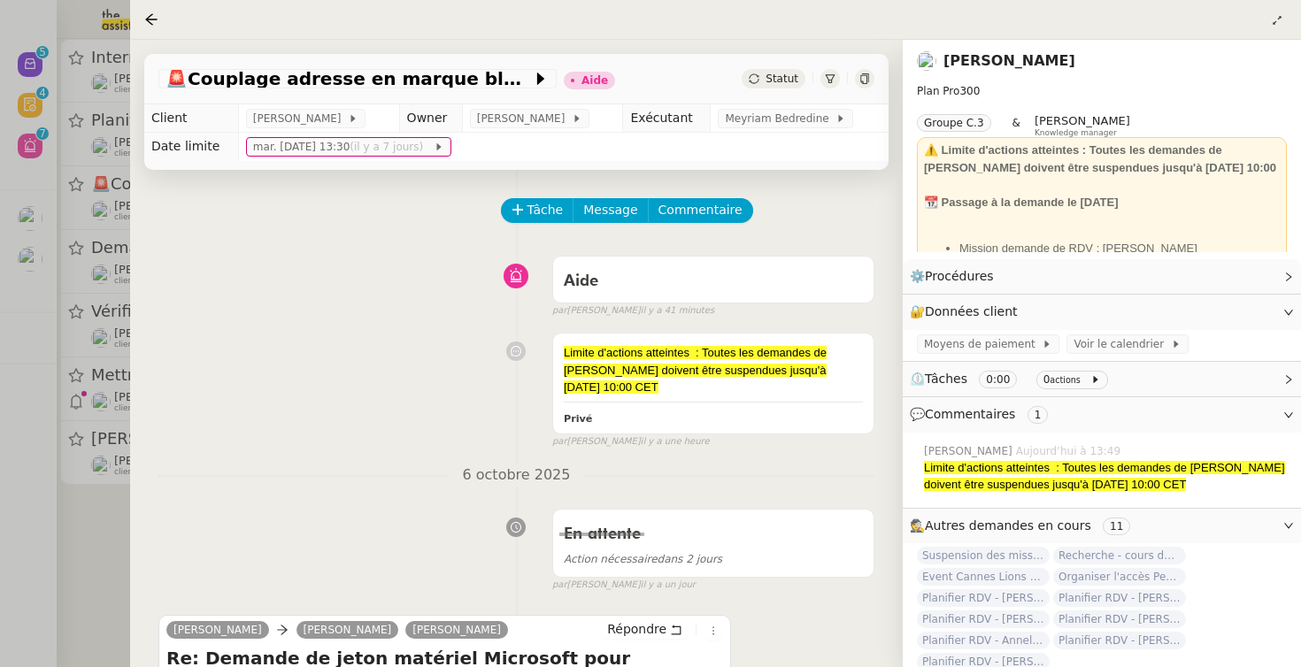
click at [74, 308] on div at bounding box center [650, 333] width 1301 height 667
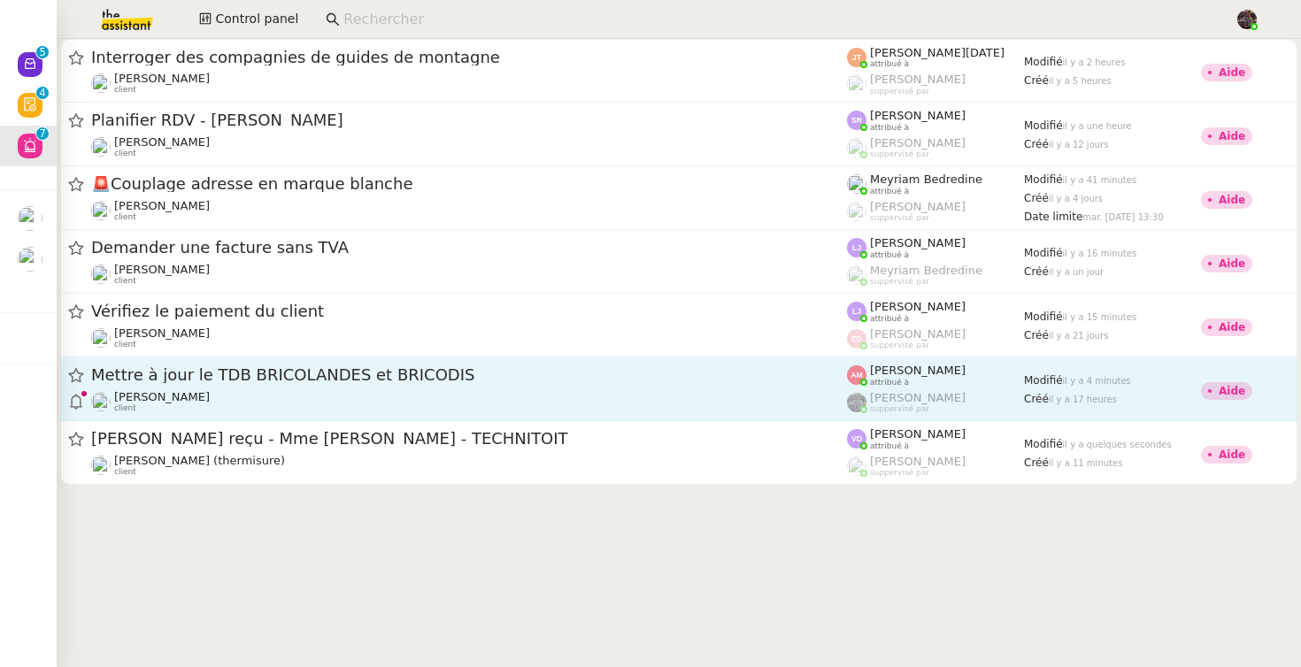
click at [563, 382] on span "Mettre à jour le TDB BRICOLANDES et BRICODIS" at bounding box center [469, 375] width 756 height 16
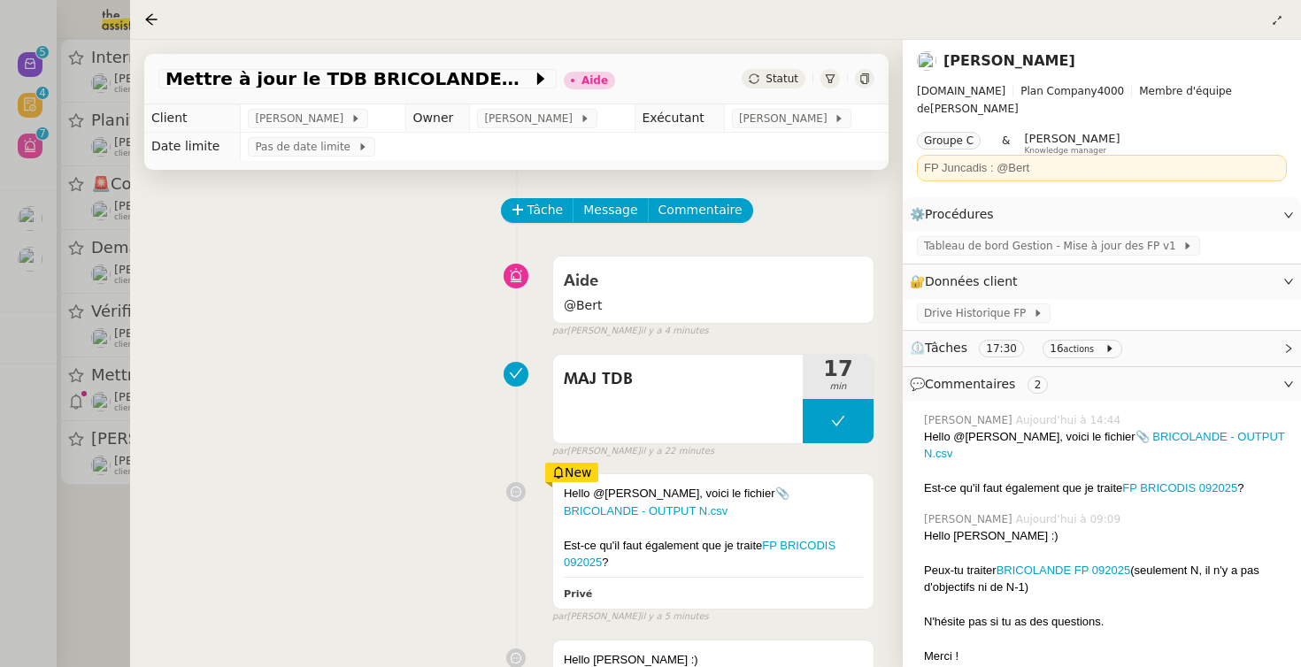
click at [77, 466] on div at bounding box center [650, 333] width 1301 height 667
